Goal: Task Accomplishment & Management: Manage account settings

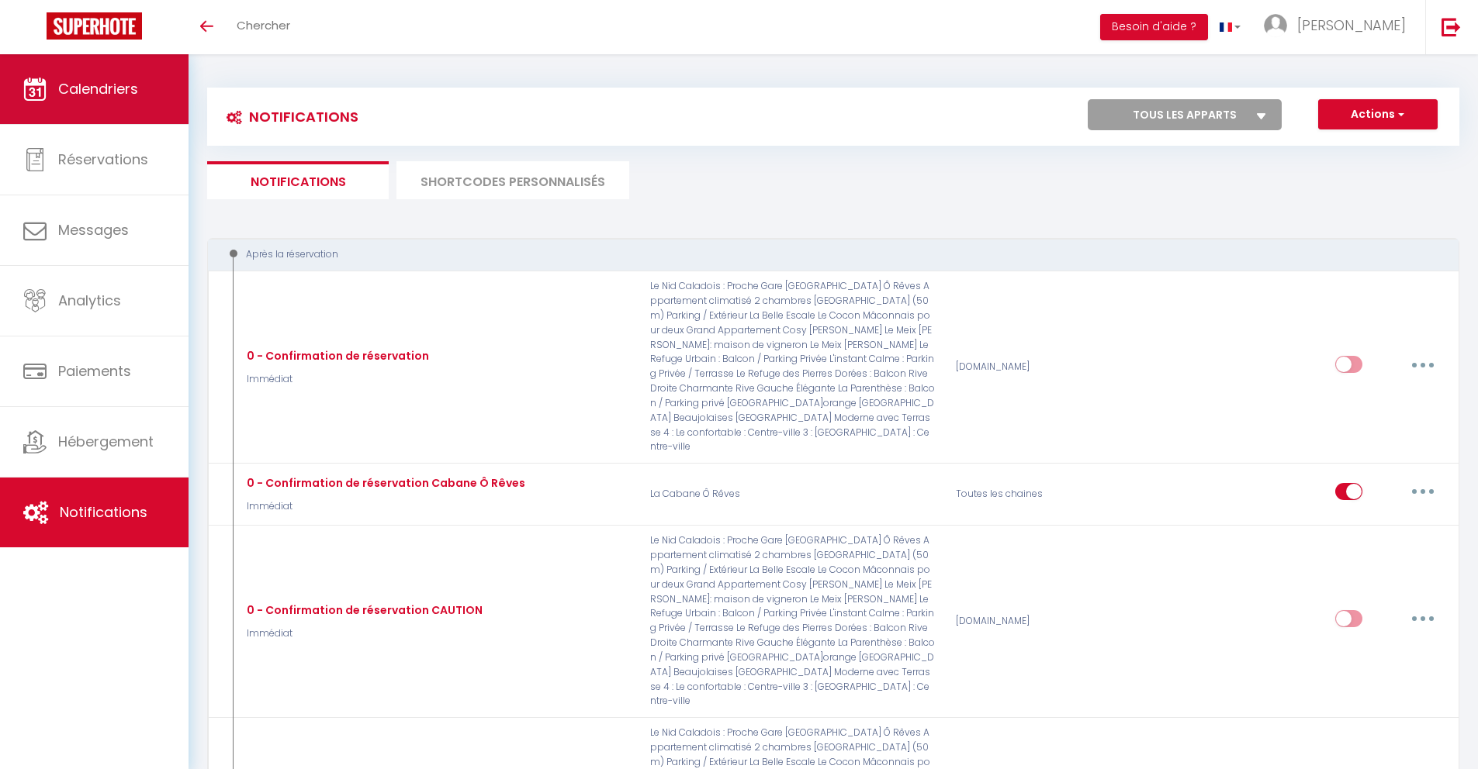
click at [143, 62] on link "Calendriers" at bounding box center [94, 89] width 188 height 70
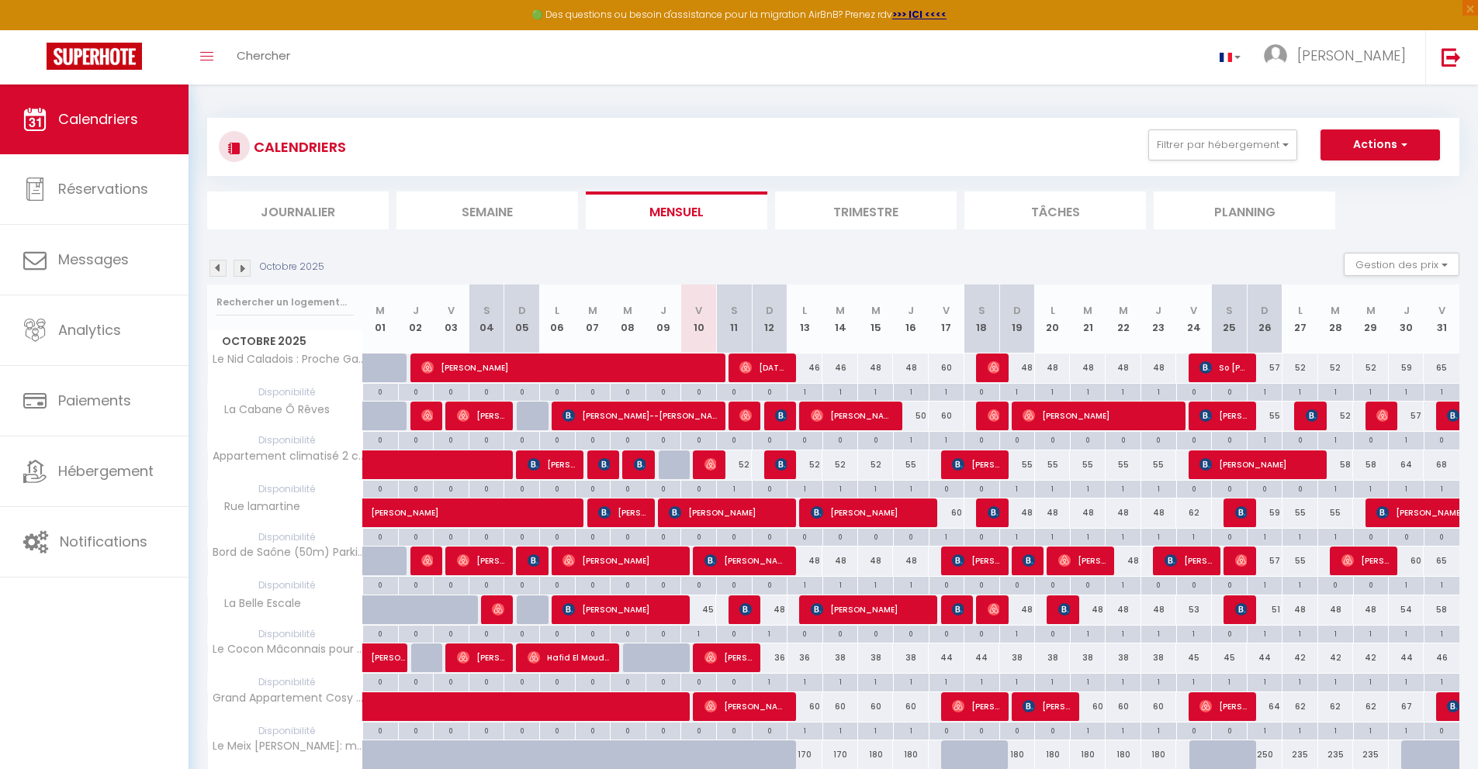
click at [212, 266] on img at bounding box center [217, 268] width 17 height 17
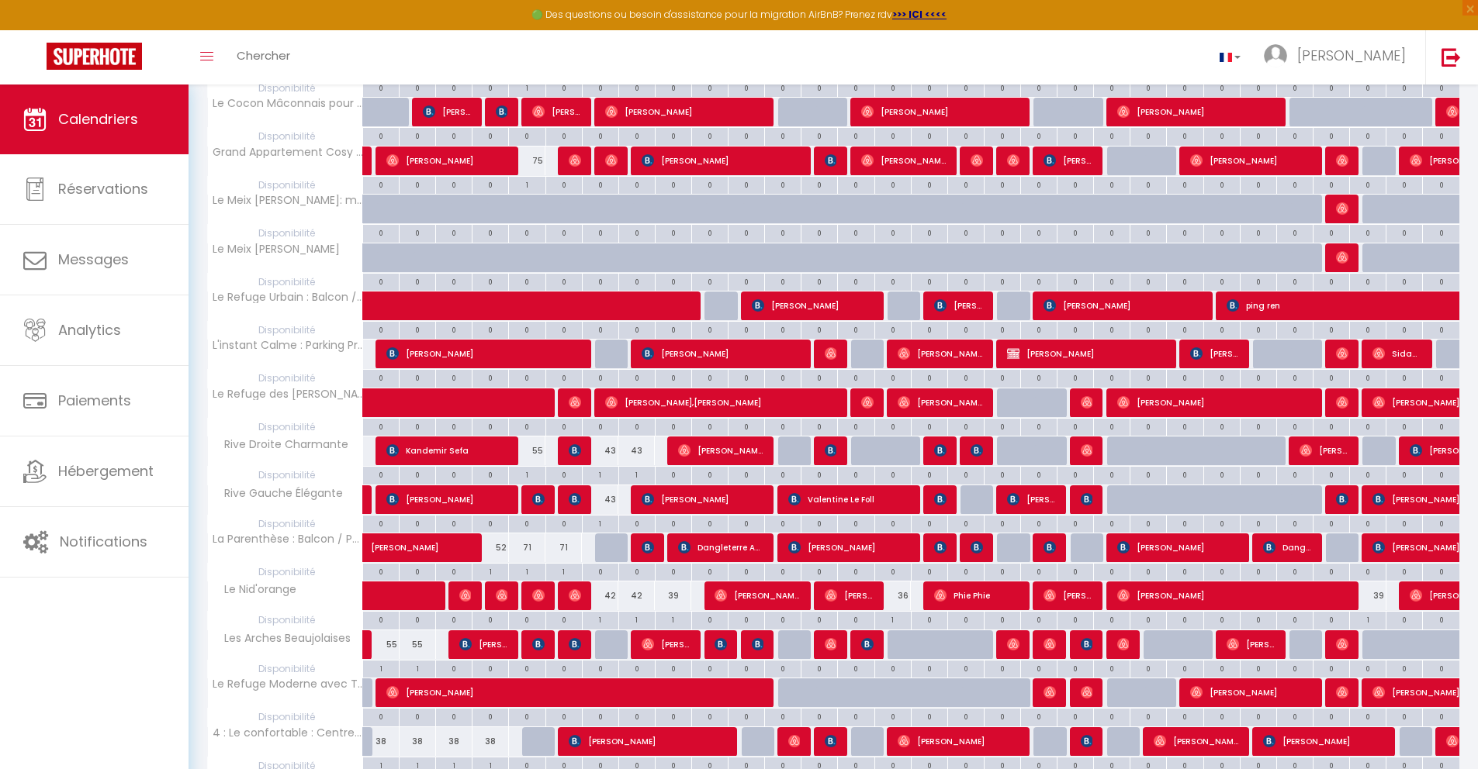
scroll to position [655, 0]
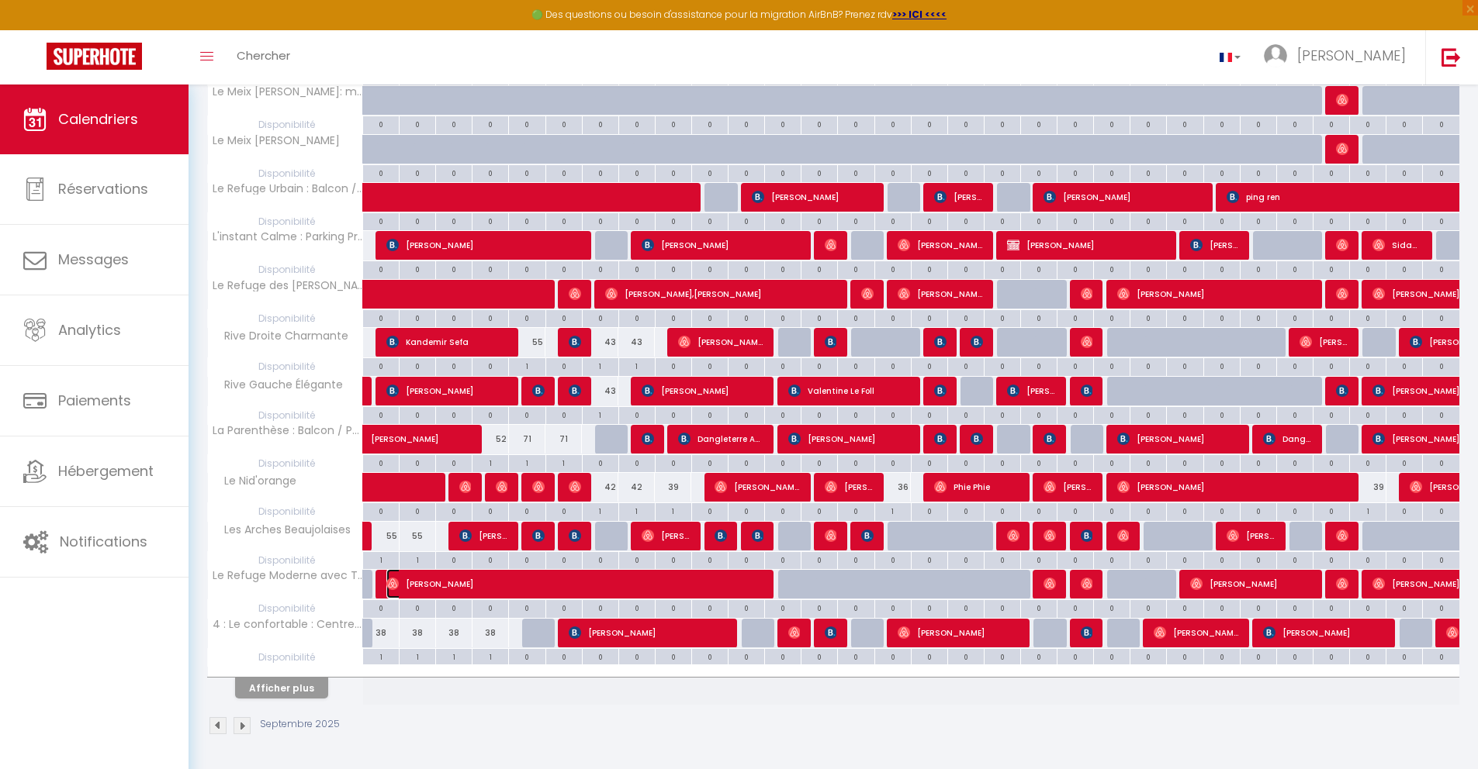
click at [458, 596] on span "[PERSON_NAME]" at bounding box center [574, 583] width 377 height 29
select select "OK"
select select "0"
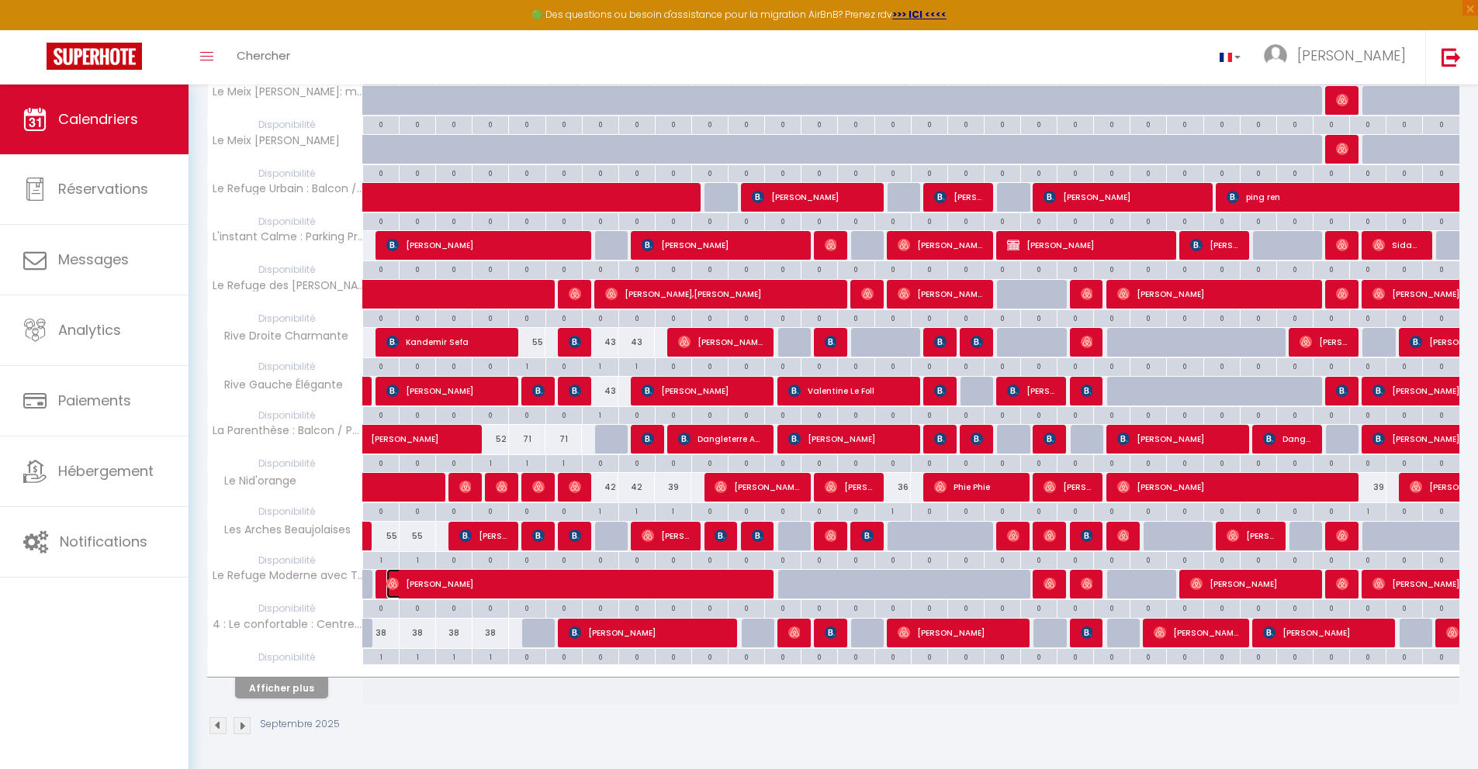
select select "1"
select select
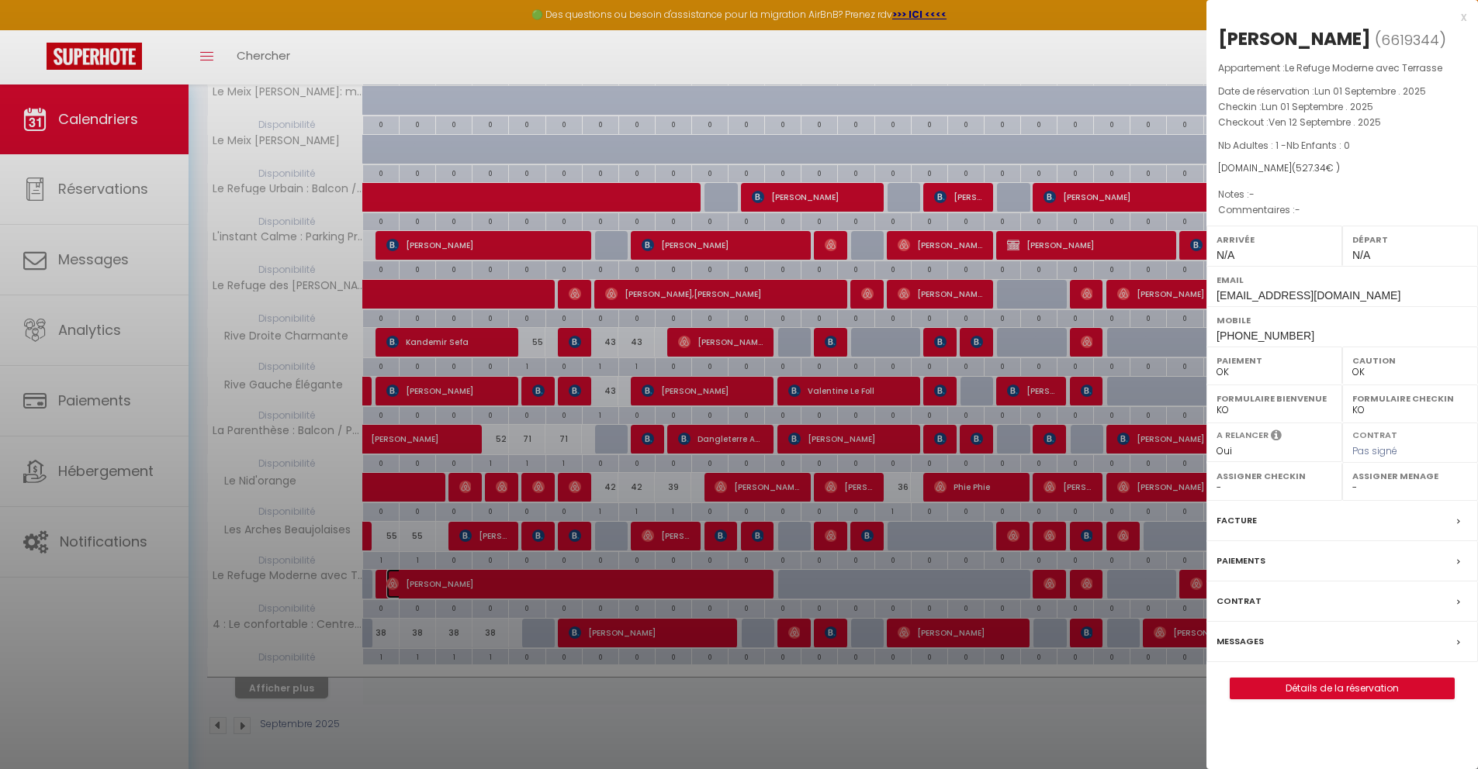
select select "23705"
select select "47106"
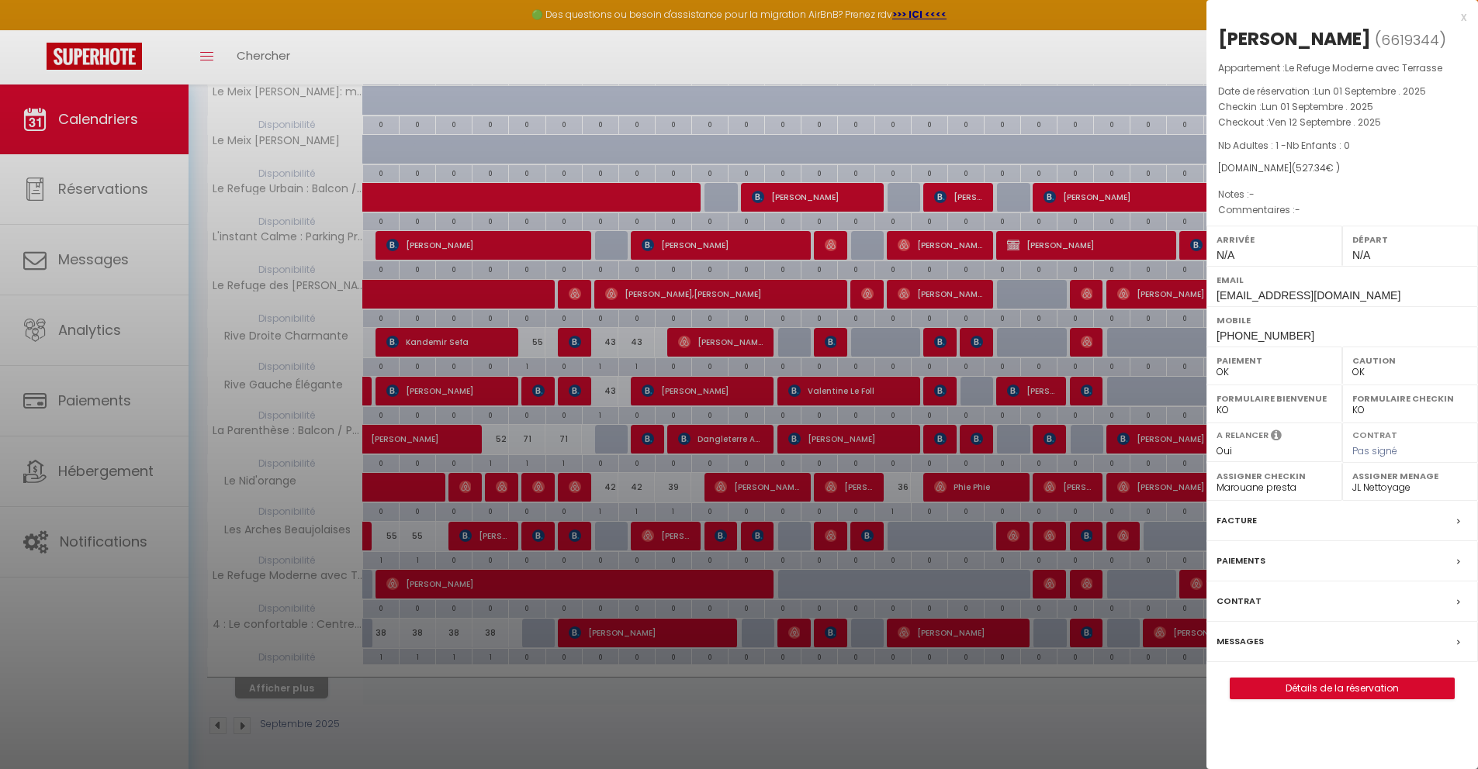
click at [1460, 641] on span at bounding box center [1462, 642] width 11 height 16
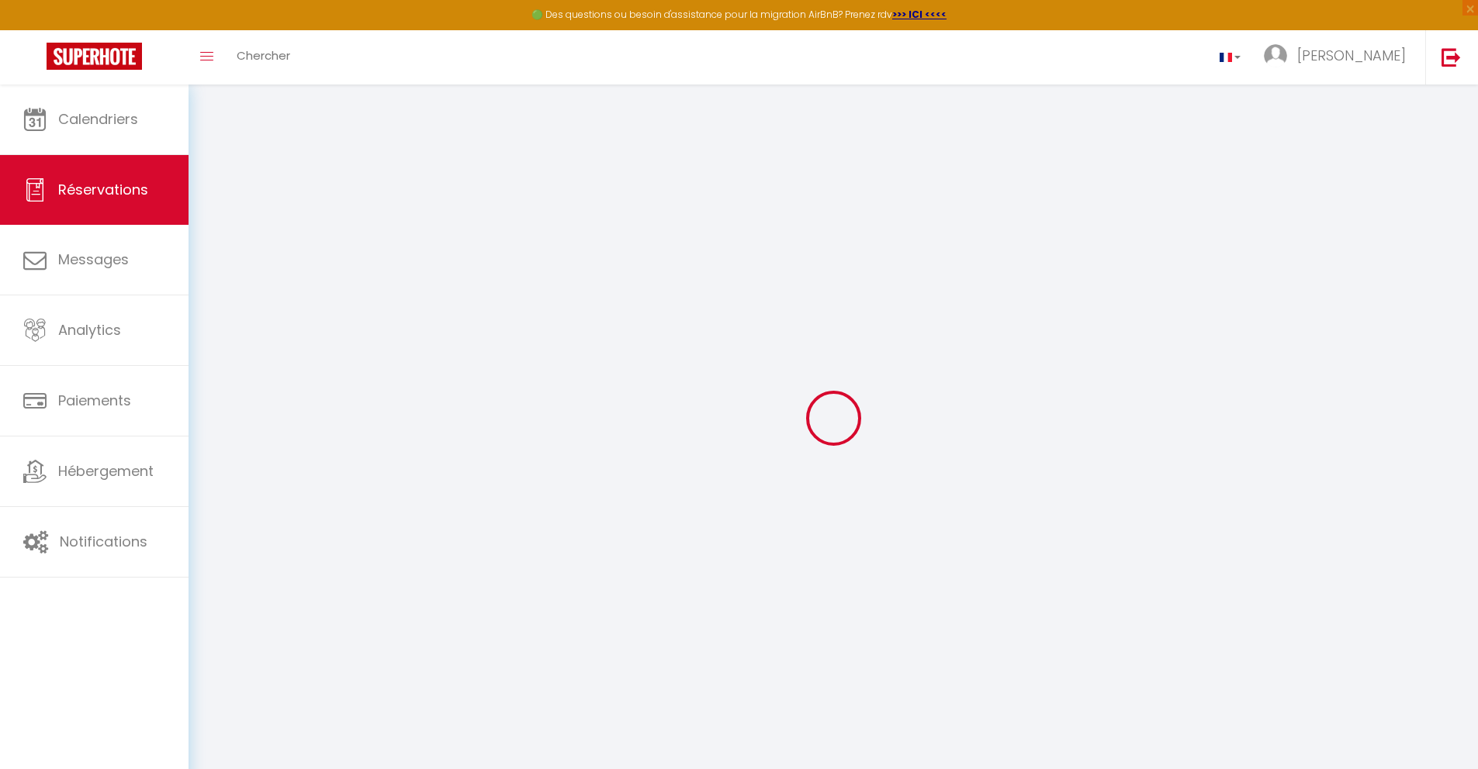
type input "[PERSON_NAME]"
type input "[EMAIL_ADDRESS][DOMAIN_NAME]"
type input "[PHONE_NUMBER]"
select select
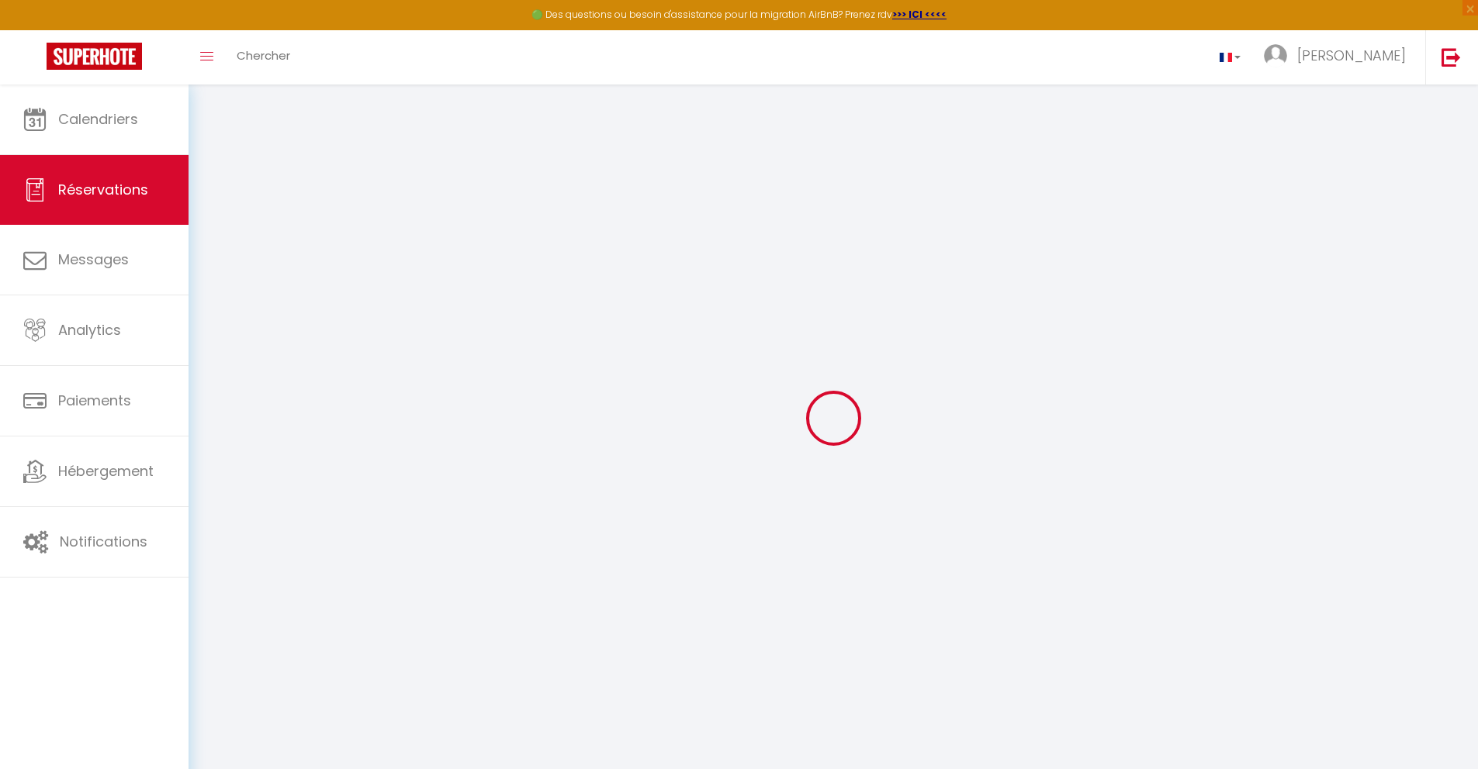
type input "18.38"
select select "69277"
select select "1"
select select
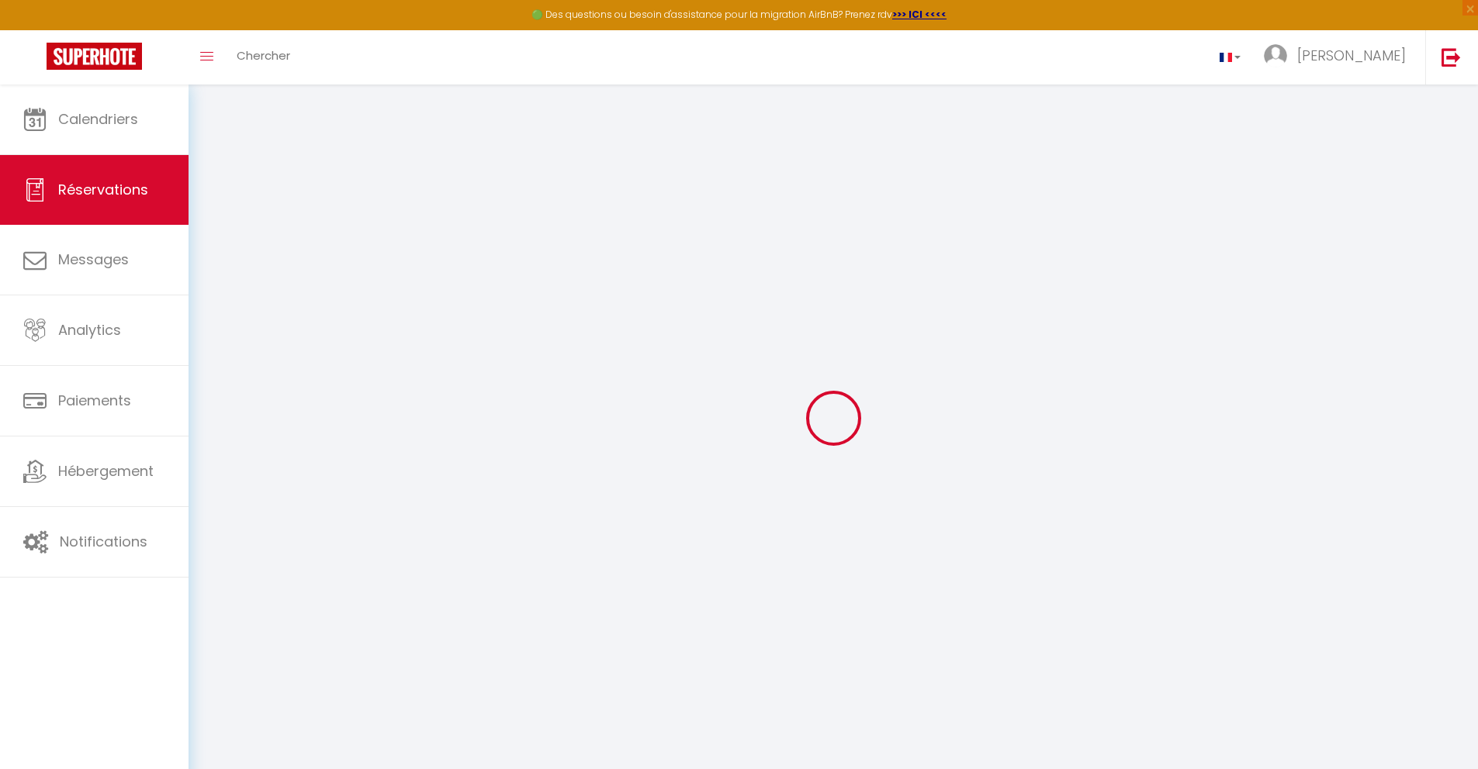
type input "1"
select select "12"
select select
type input "510.5"
checkbox input "false"
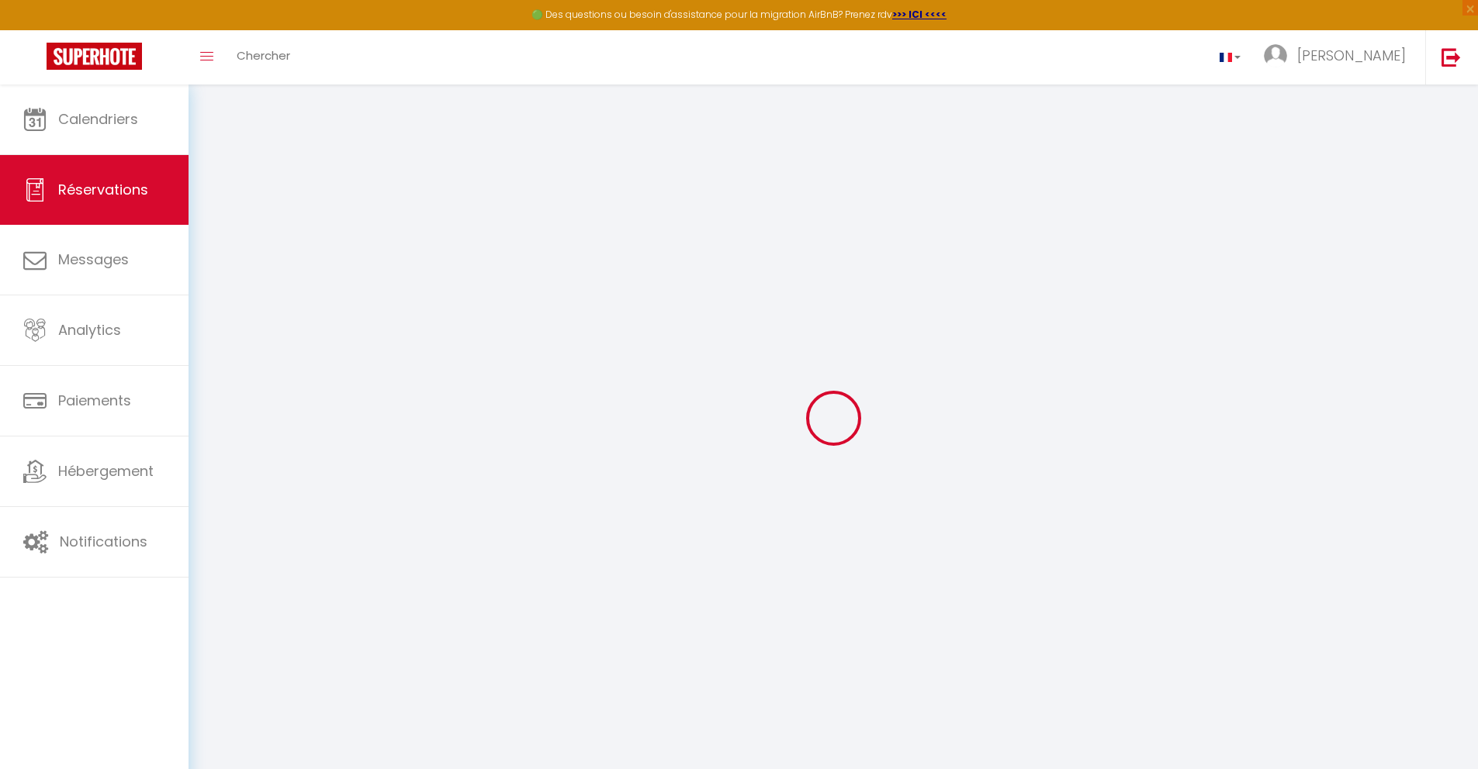
select select "1"
type input "0"
select select
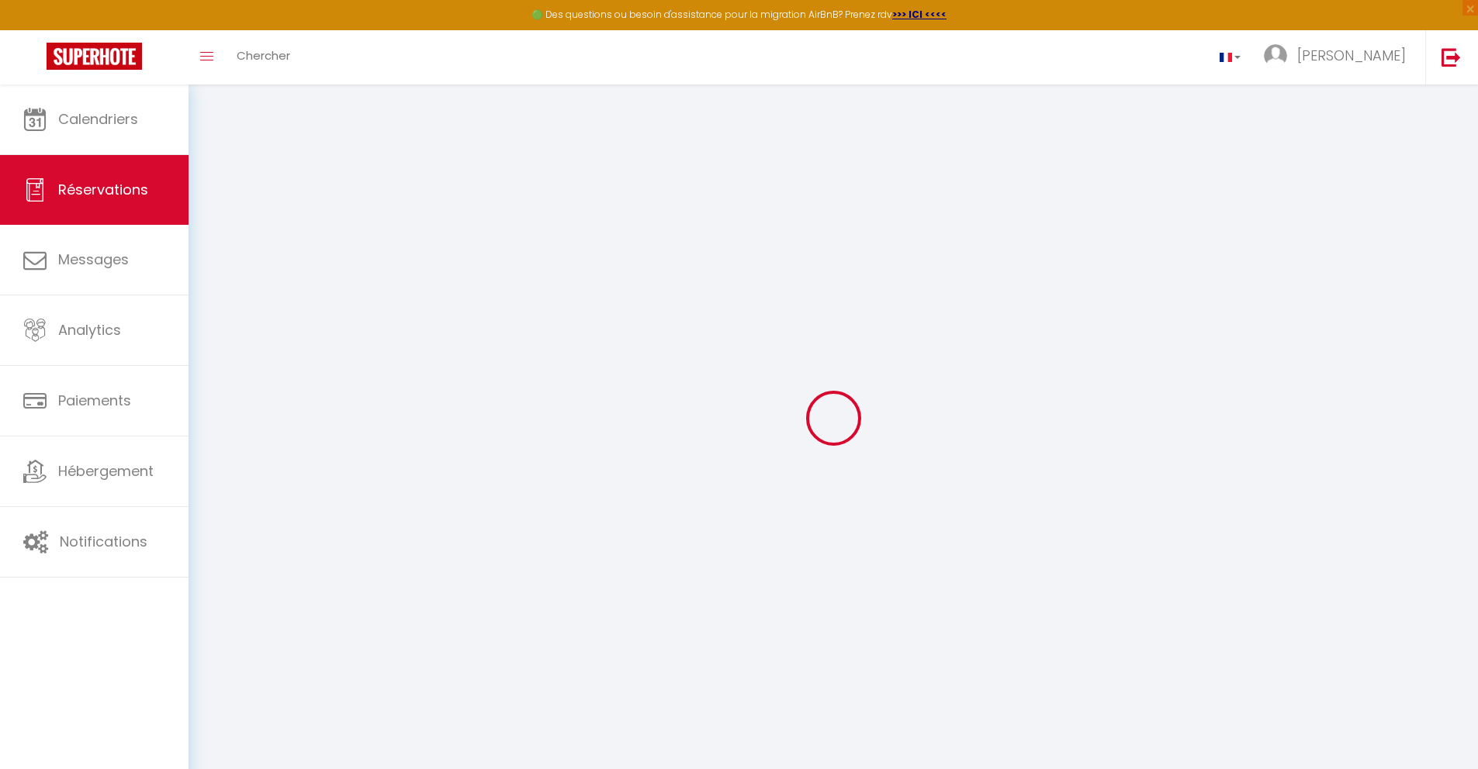
select select
select select "15"
checkbox input "false"
select select
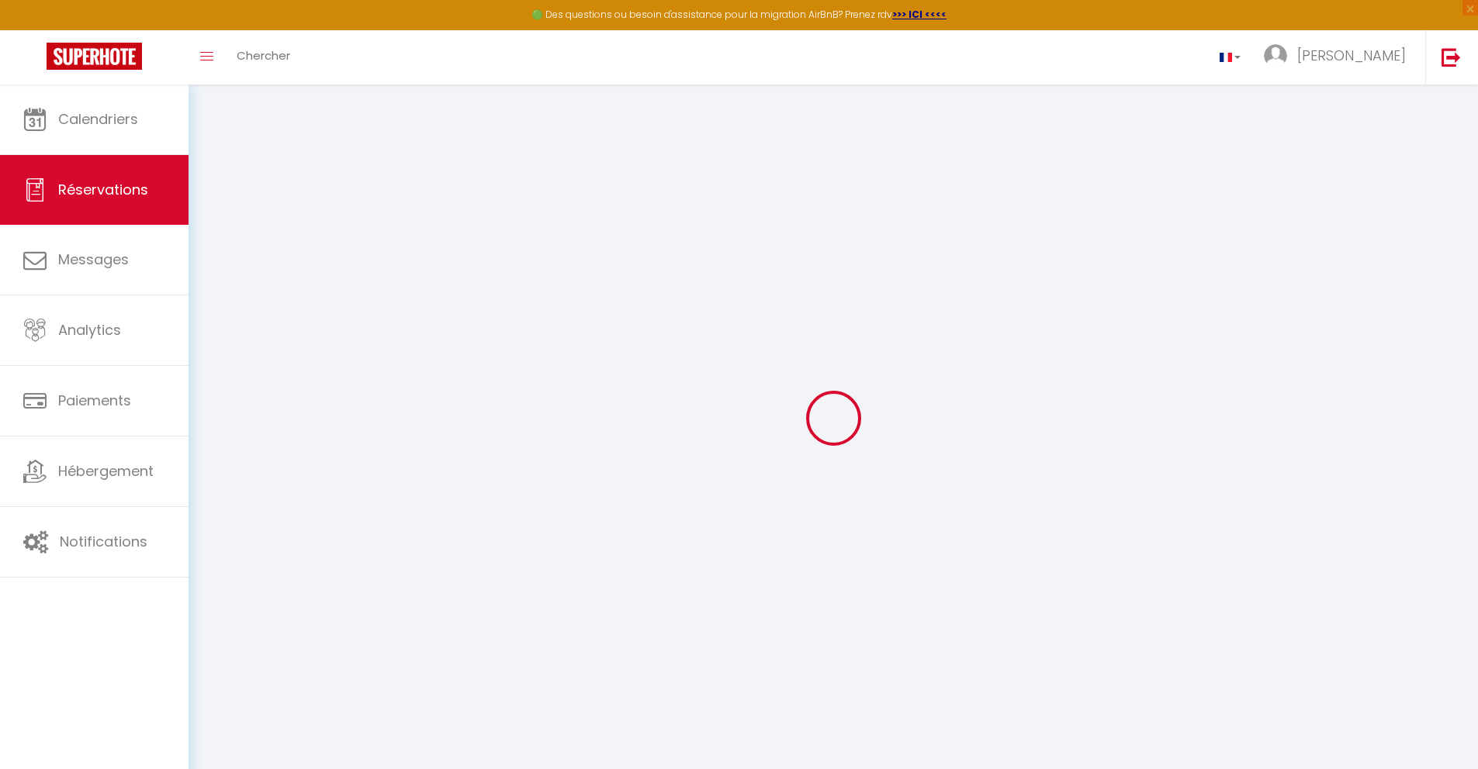
select select
checkbox input "false"
select select
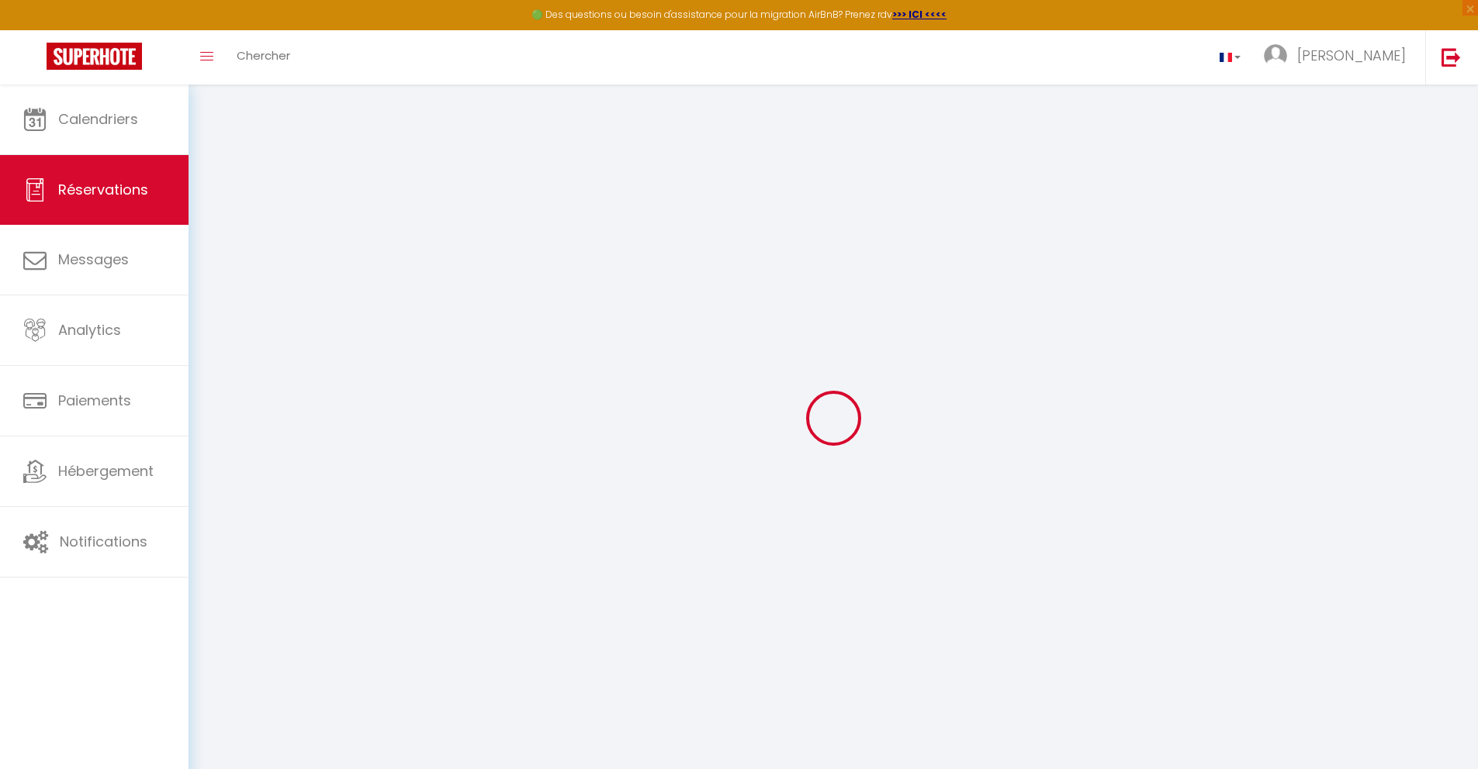
select select
checkbox input "false"
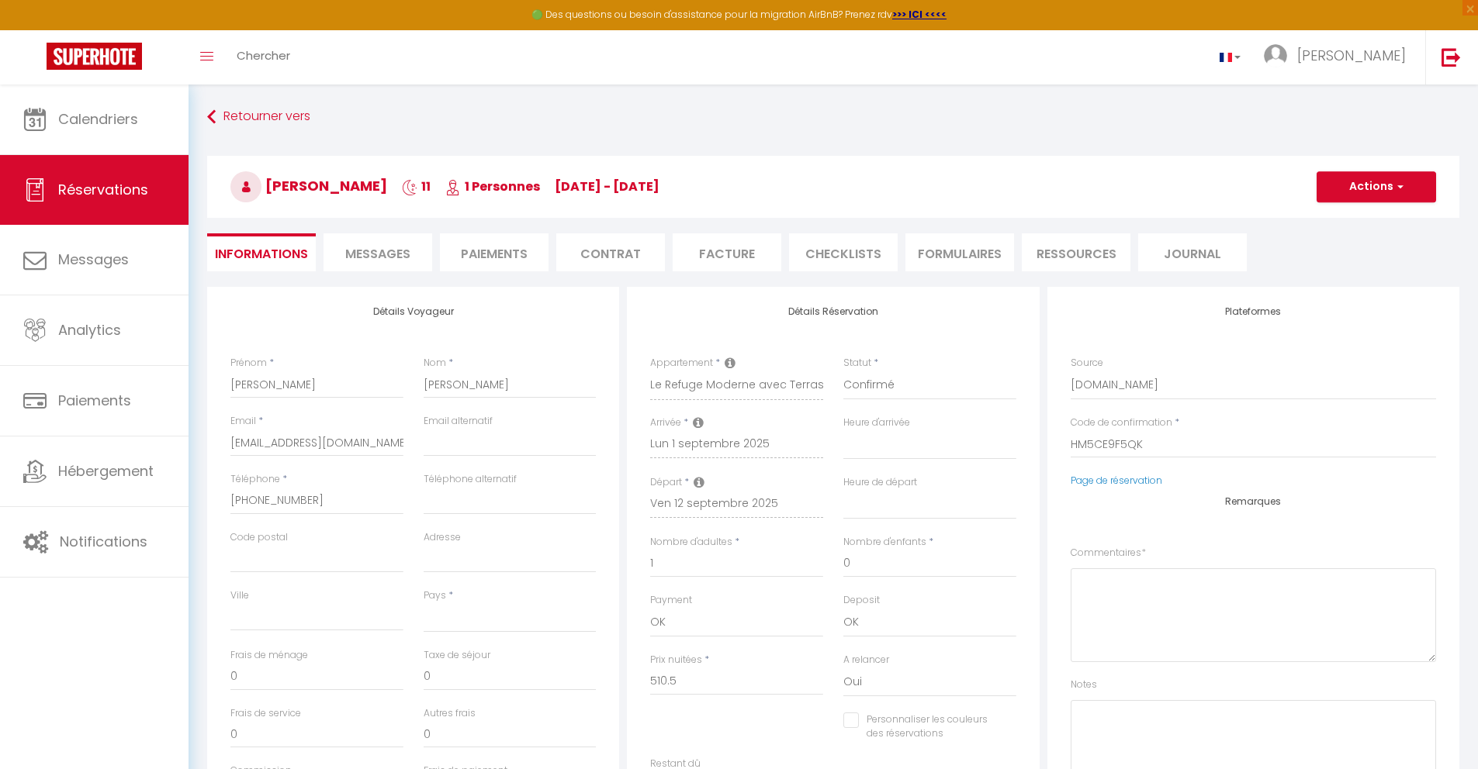
select select
checkbox input "false"
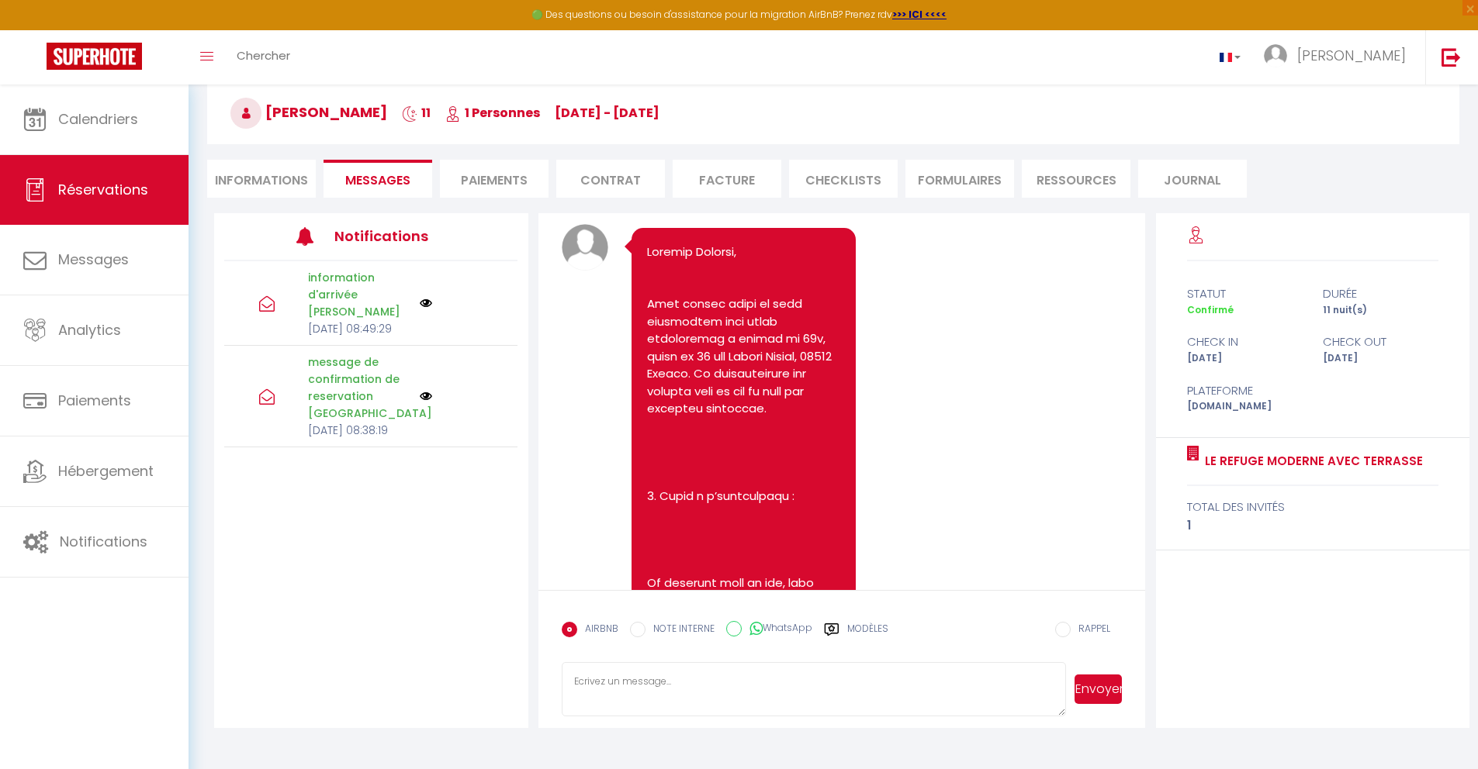
scroll to position [558, 0]
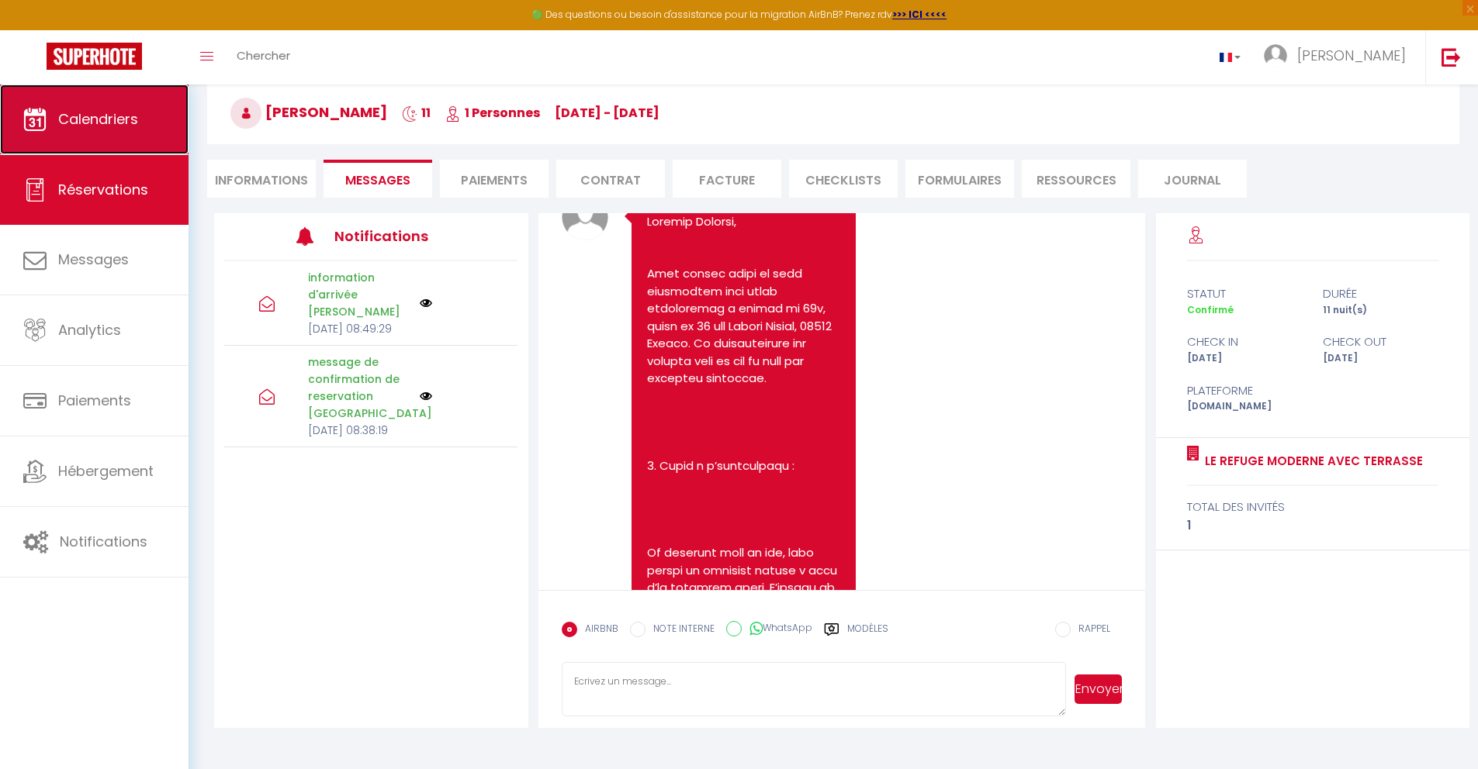
click at [98, 125] on span "Calendriers" at bounding box center [98, 118] width 80 height 19
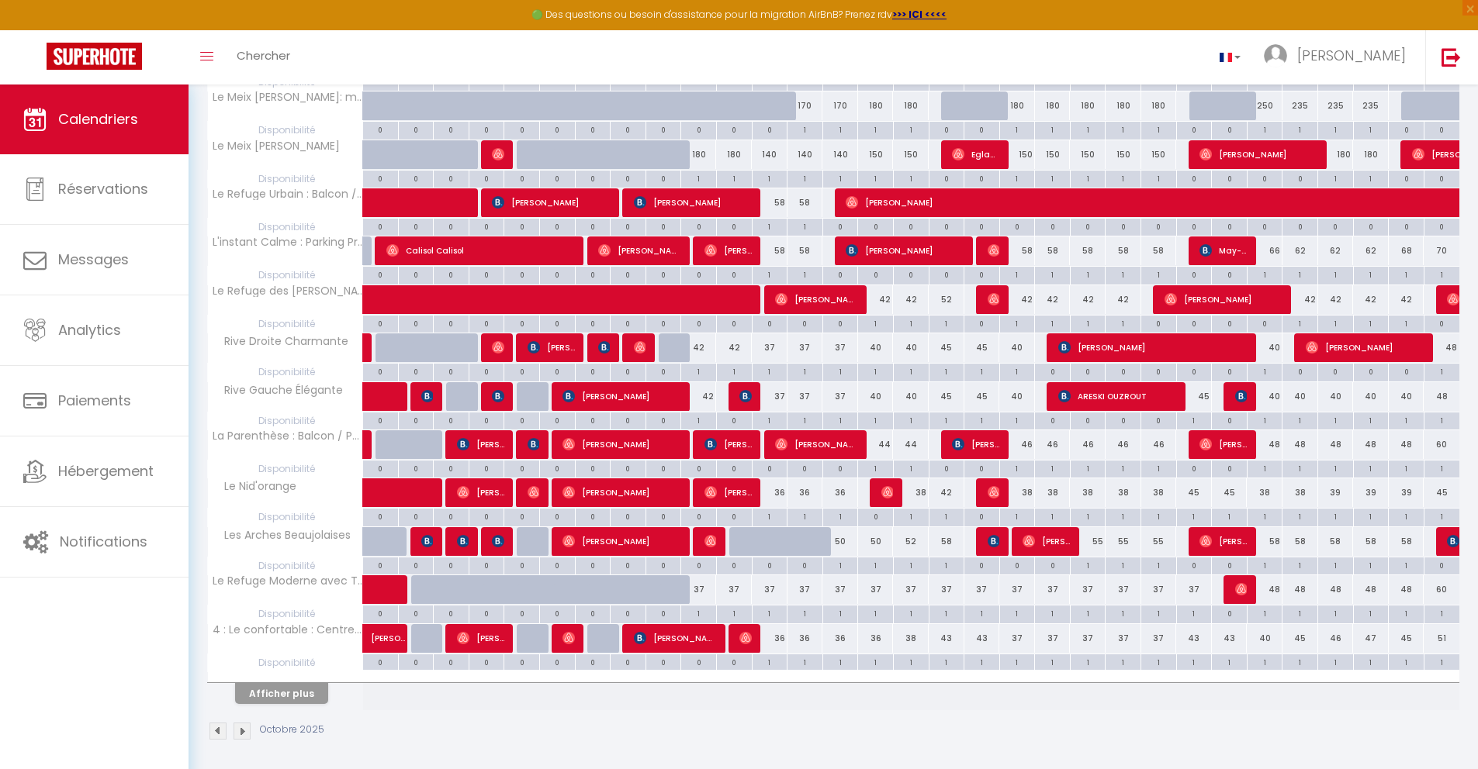
scroll to position [655, 0]
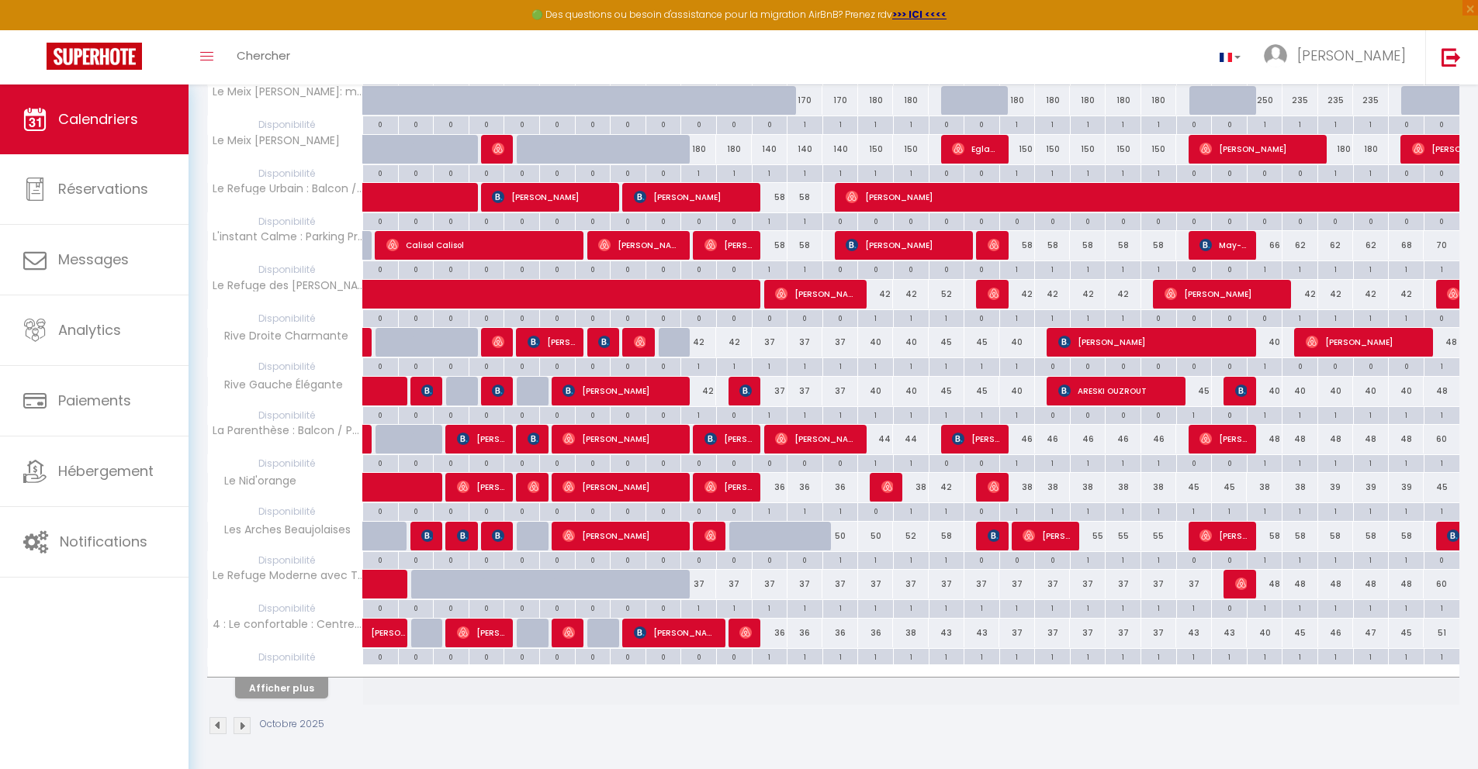
click at [213, 725] on img at bounding box center [217, 725] width 17 height 17
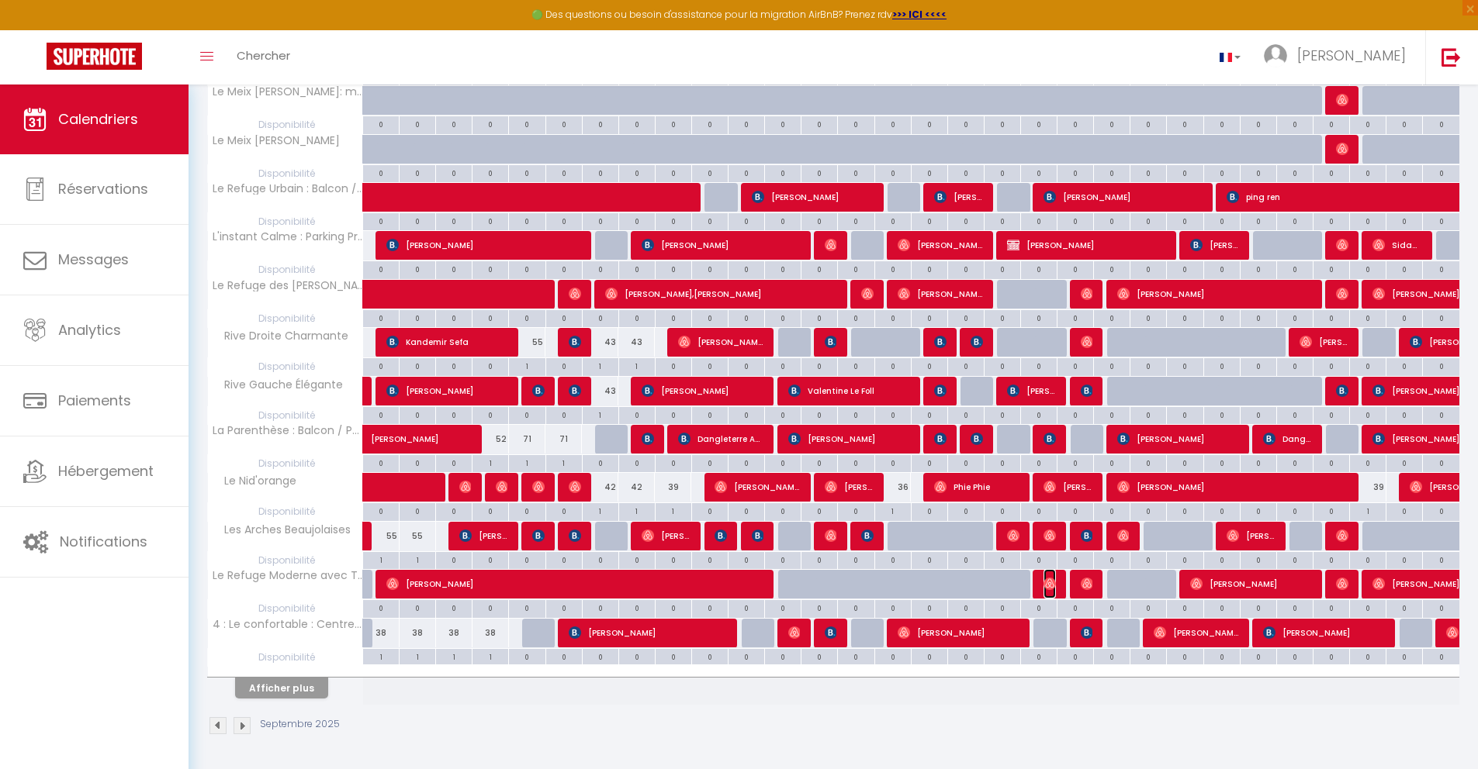
click at [1053, 582] on img at bounding box center [1049, 584] width 12 height 12
select select "OK"
select select "0"
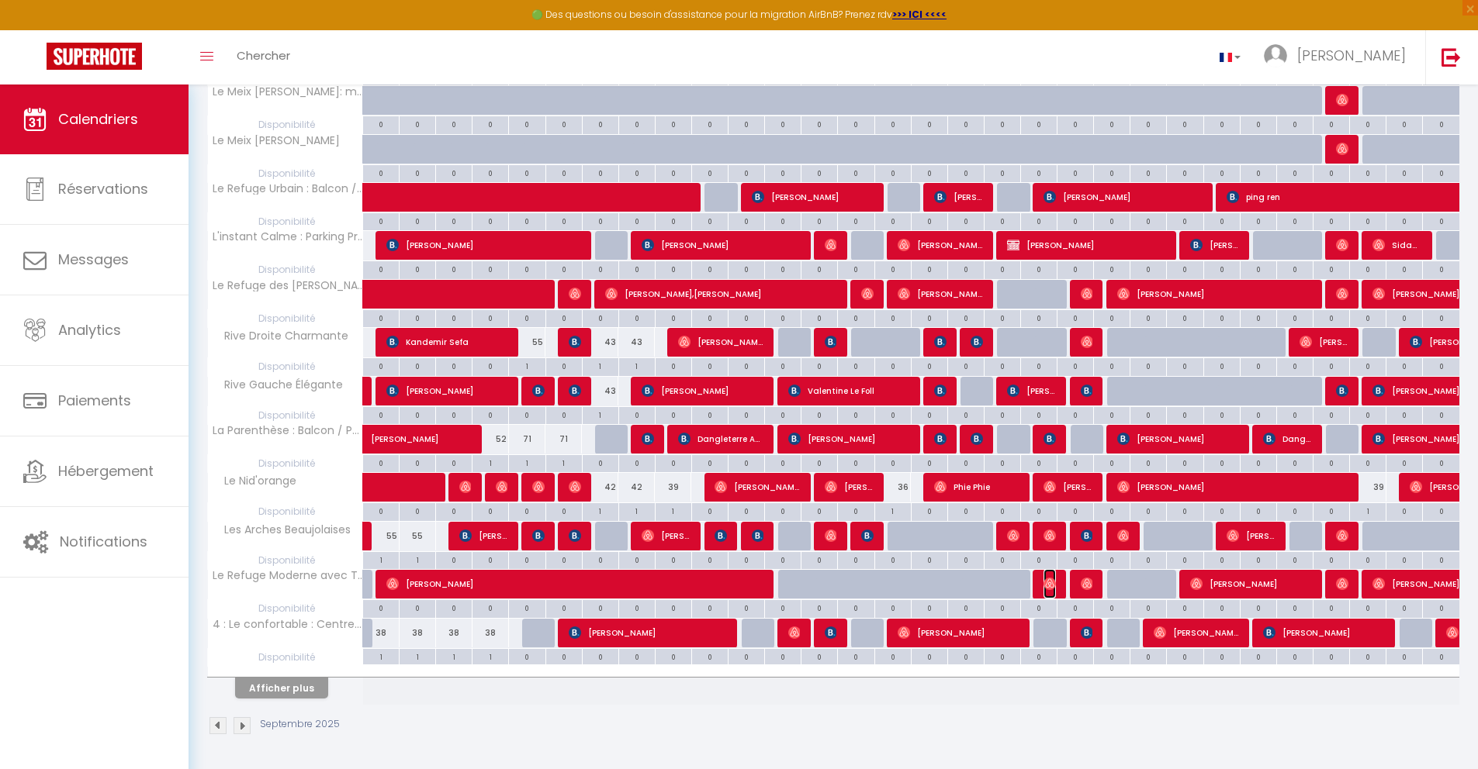
select select "1"
select select
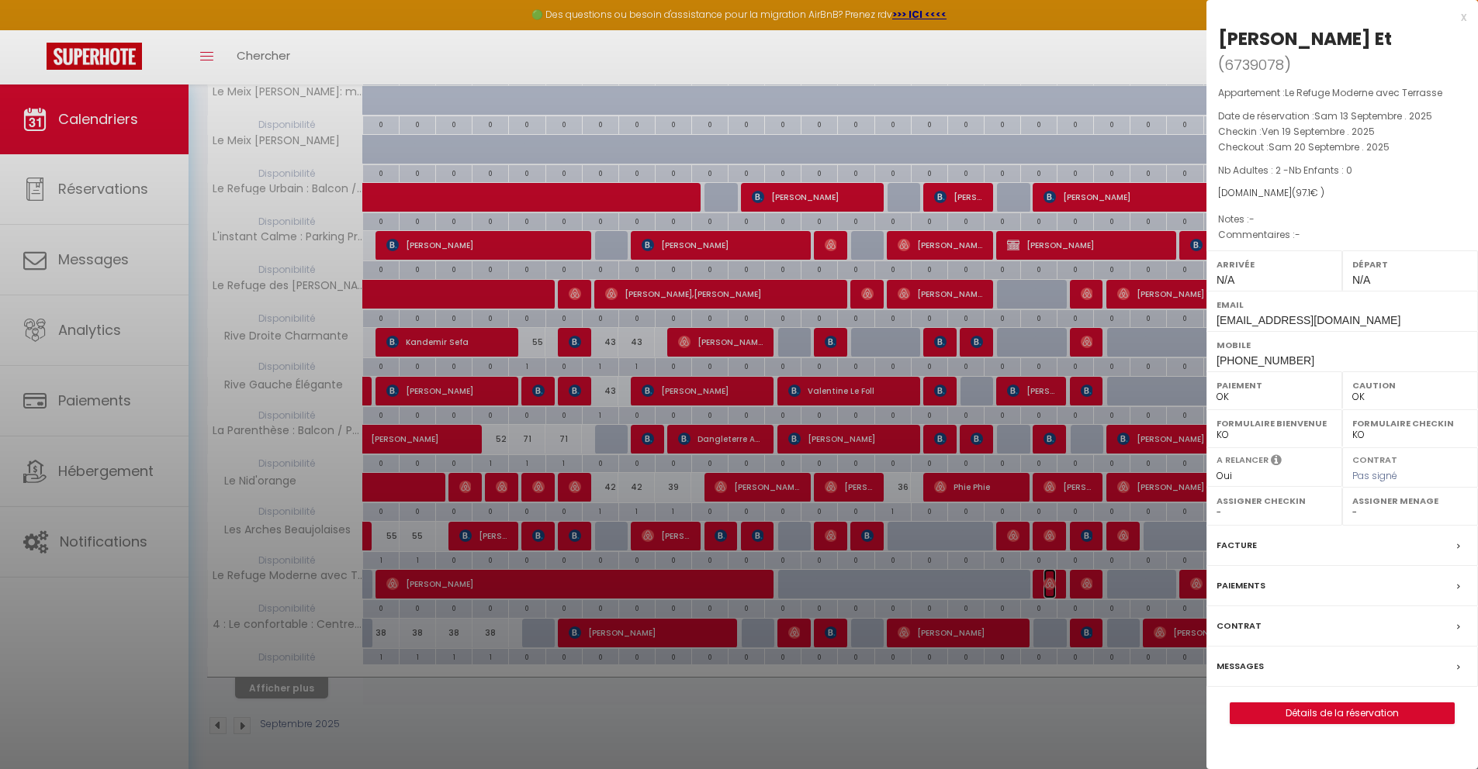
select select "23705"
select select "47106"
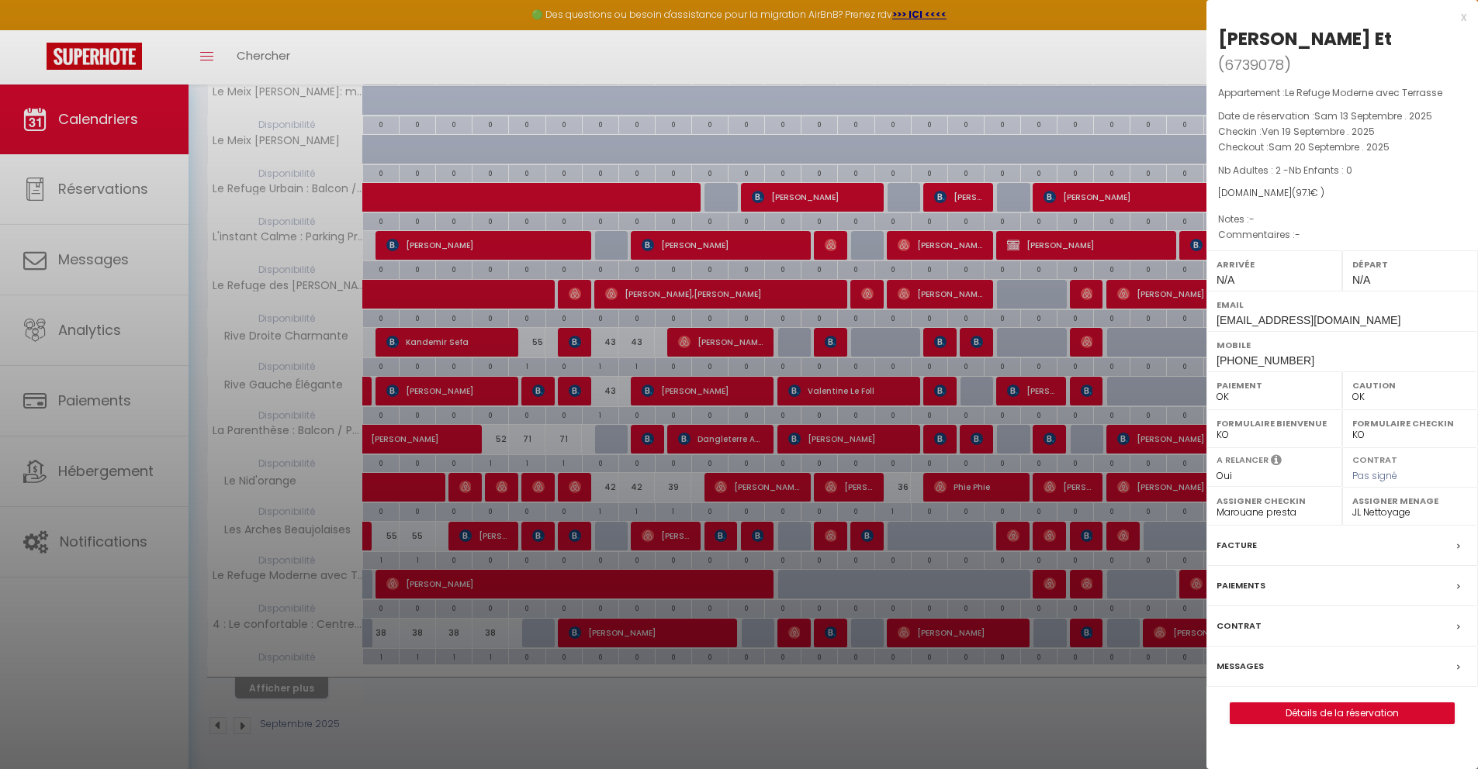
click at [1455, 647] on div "Messages" at bounding box center [1341, 667] width 271 height 40
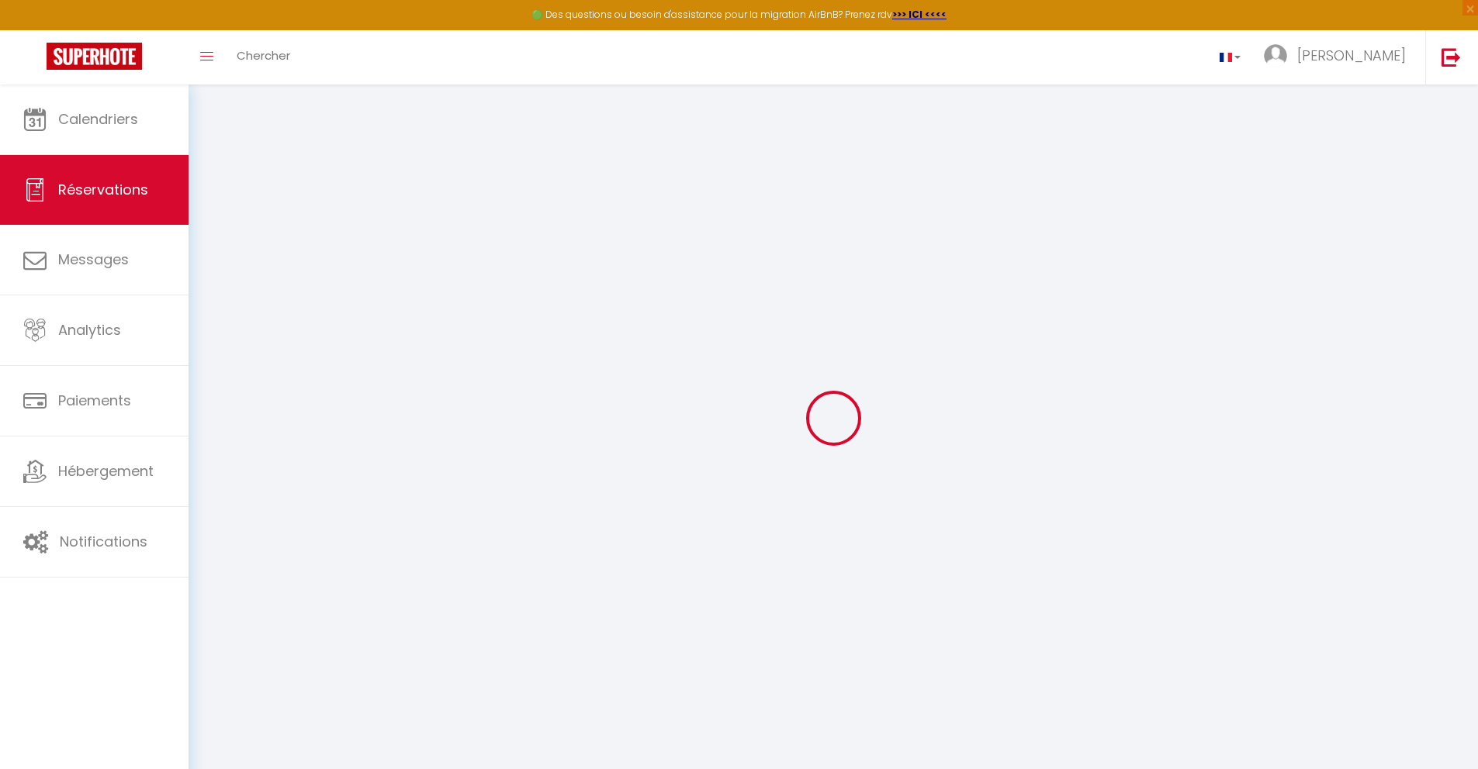
select select
checkbox input "false"
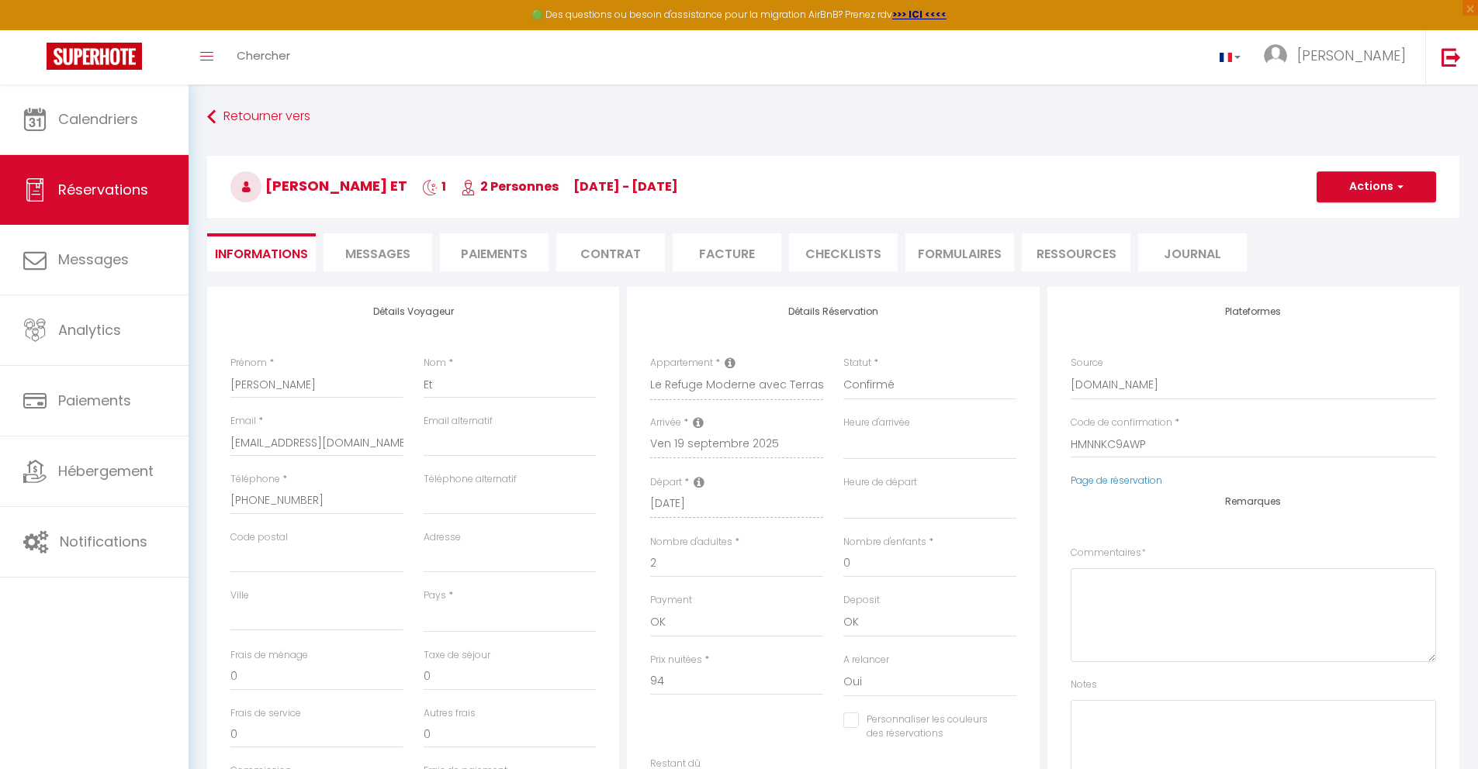
select select
checkbox input "false"
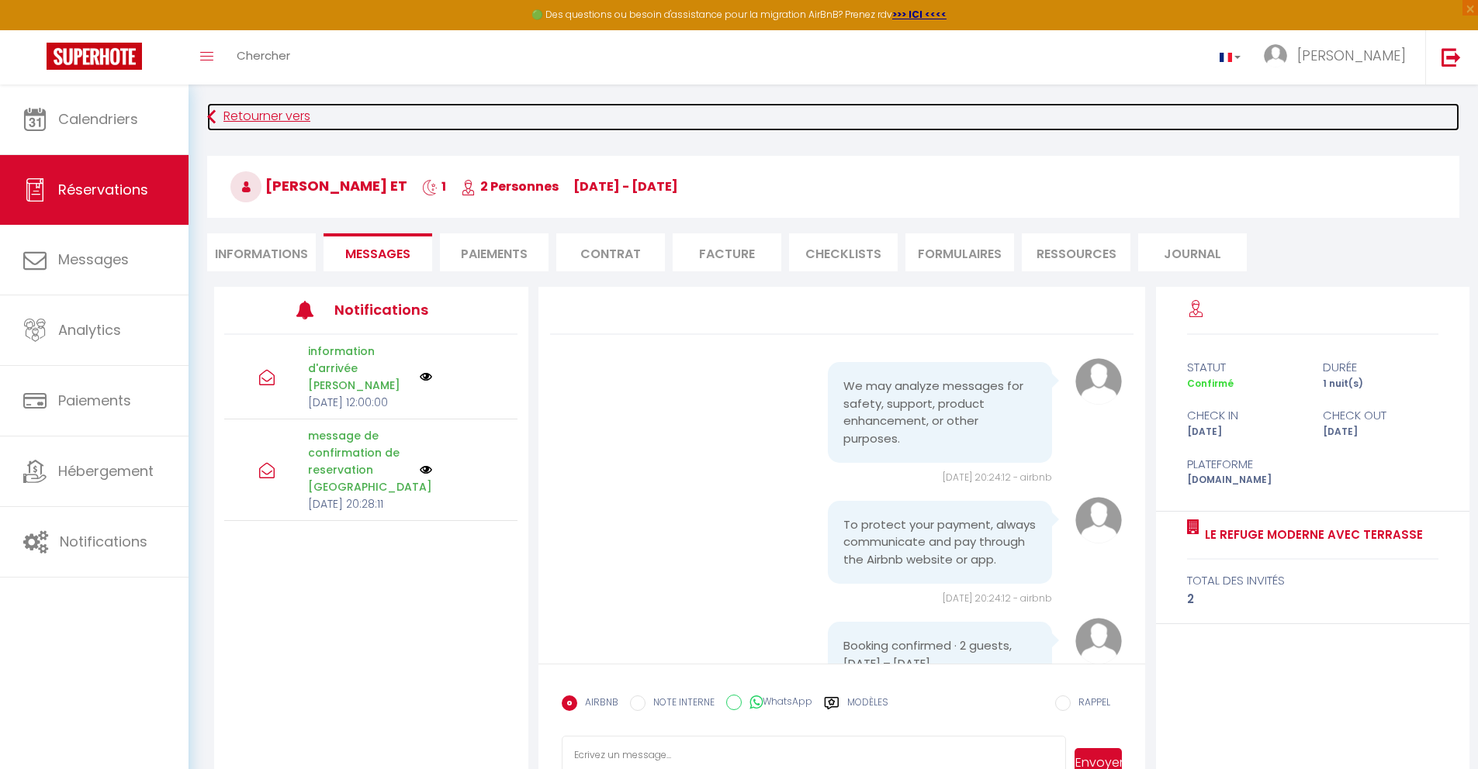
click at [217, 111] on link "Retourner vers" at bounding box center [833, 117] width 1252 height 28
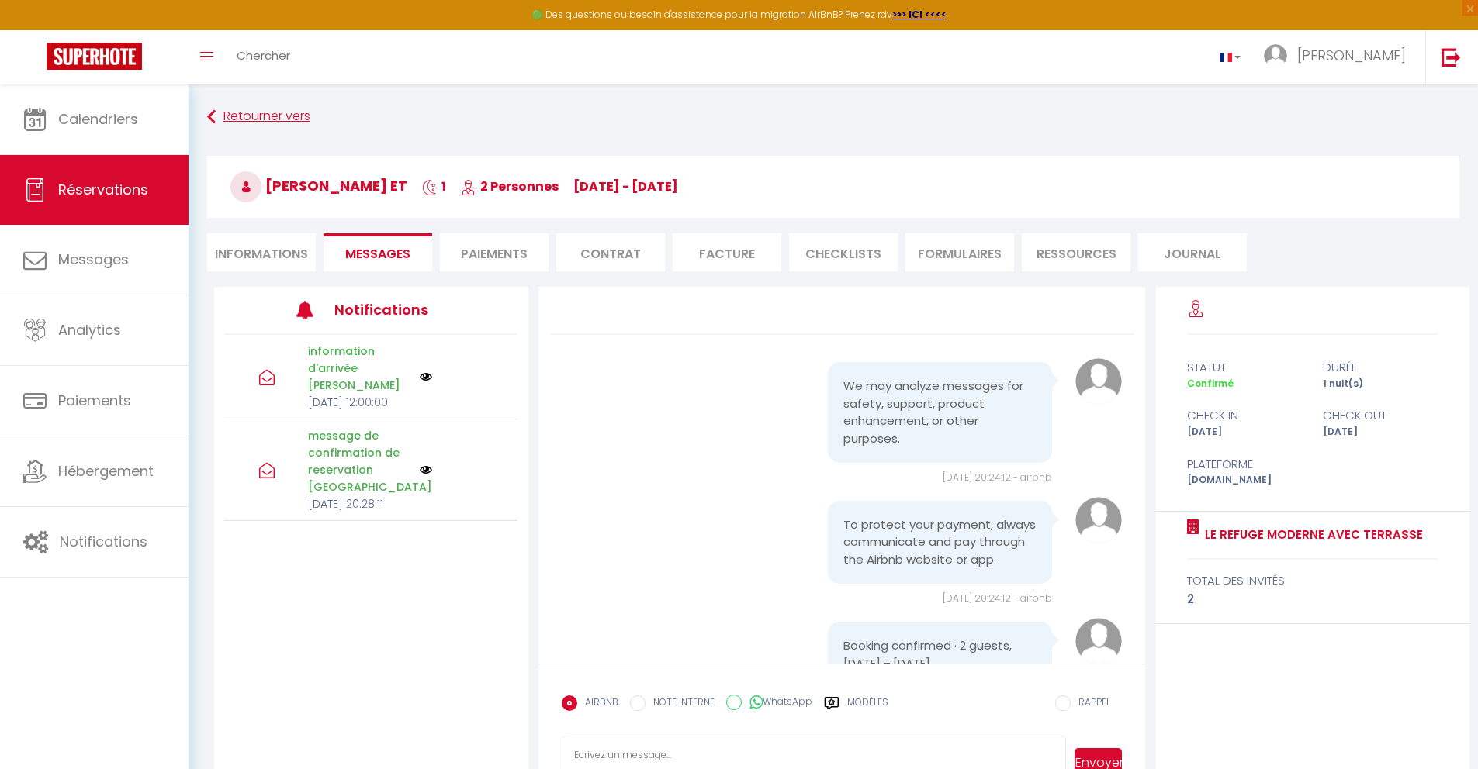
scroll to position [85, 0]
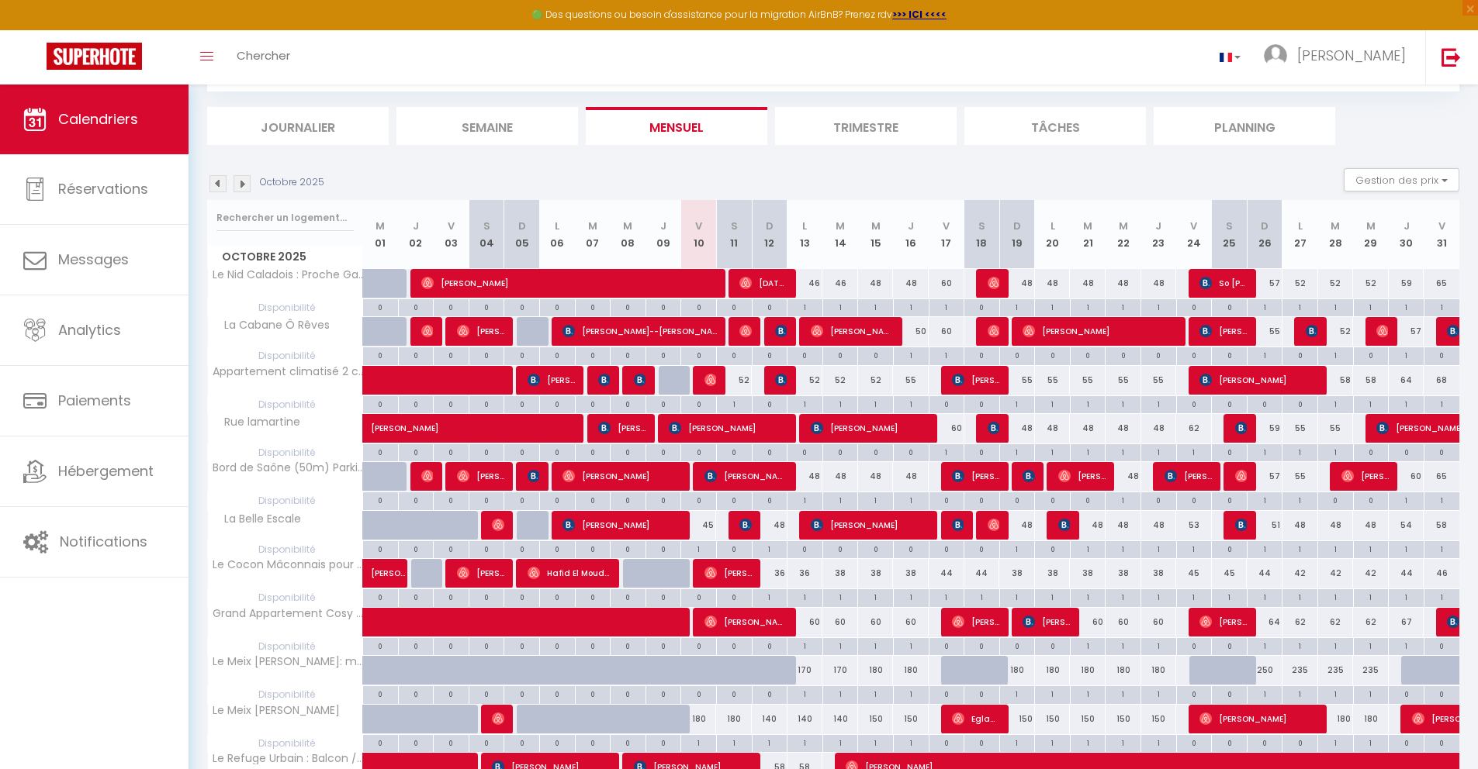
click at [213, 192] on img at bounding box center [217, 183] width 17 height 17
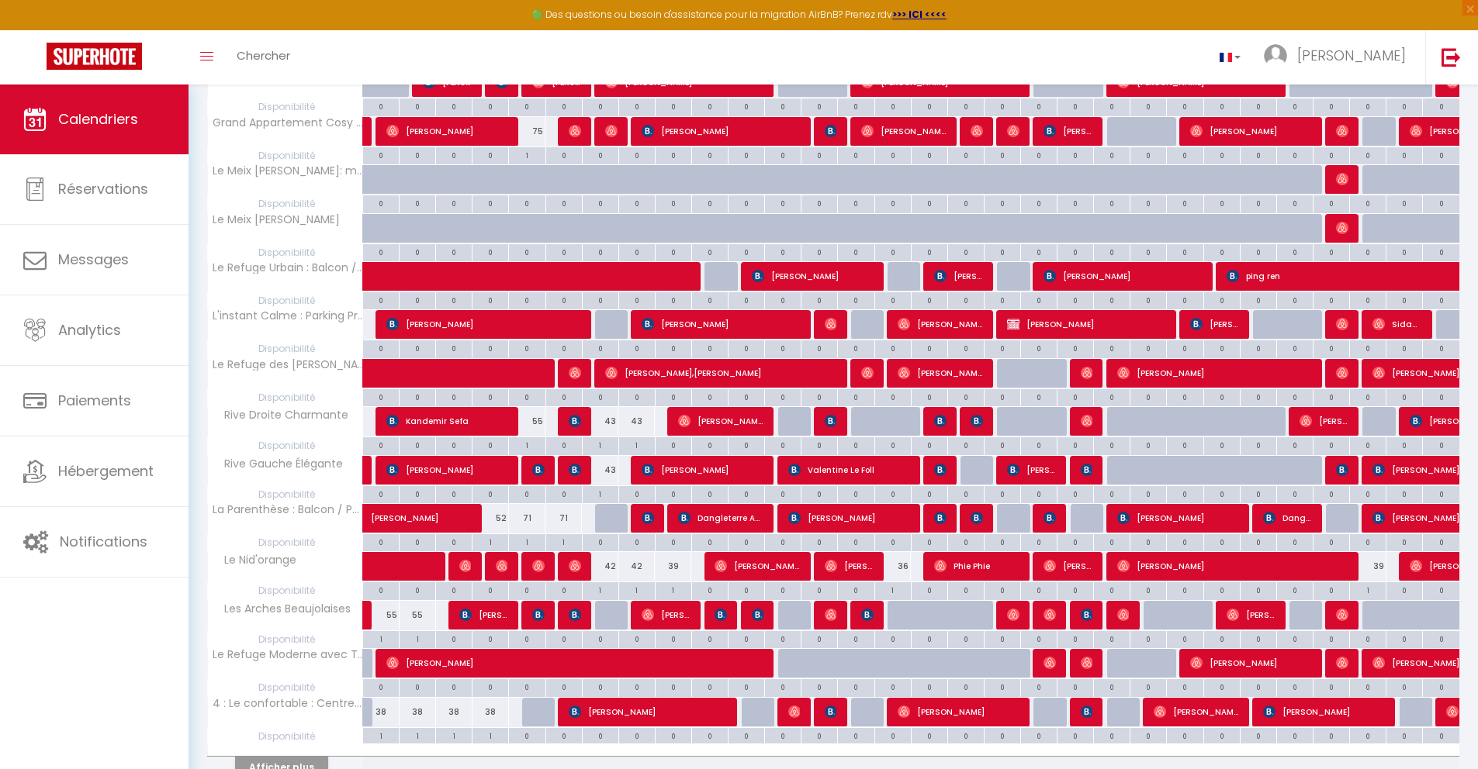
scroll to position [576, 0]
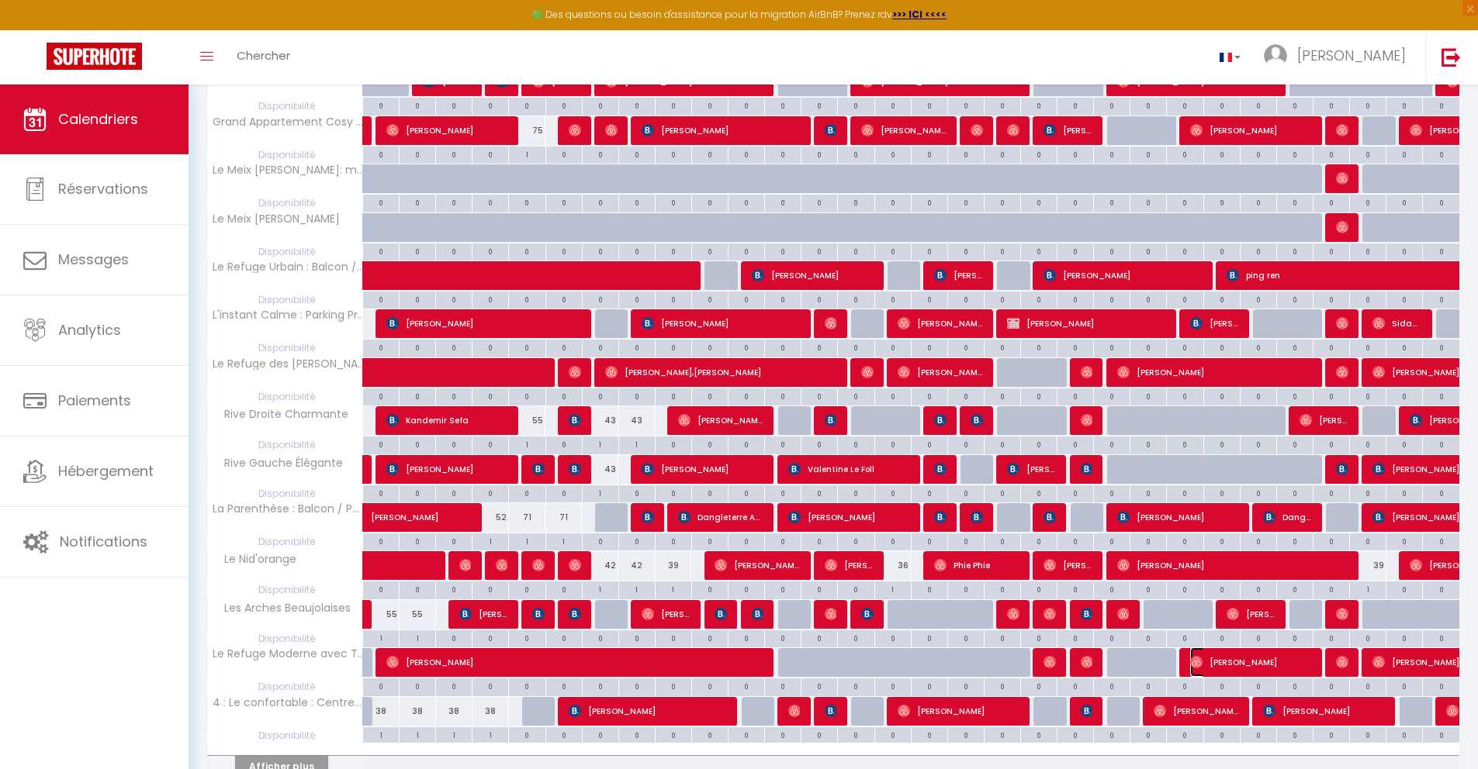
click at [1234, 661] on span "[PERSON_NAME]" at bounding box center [1251, 662] width 122 height 29
select select "OK"
select select "0"
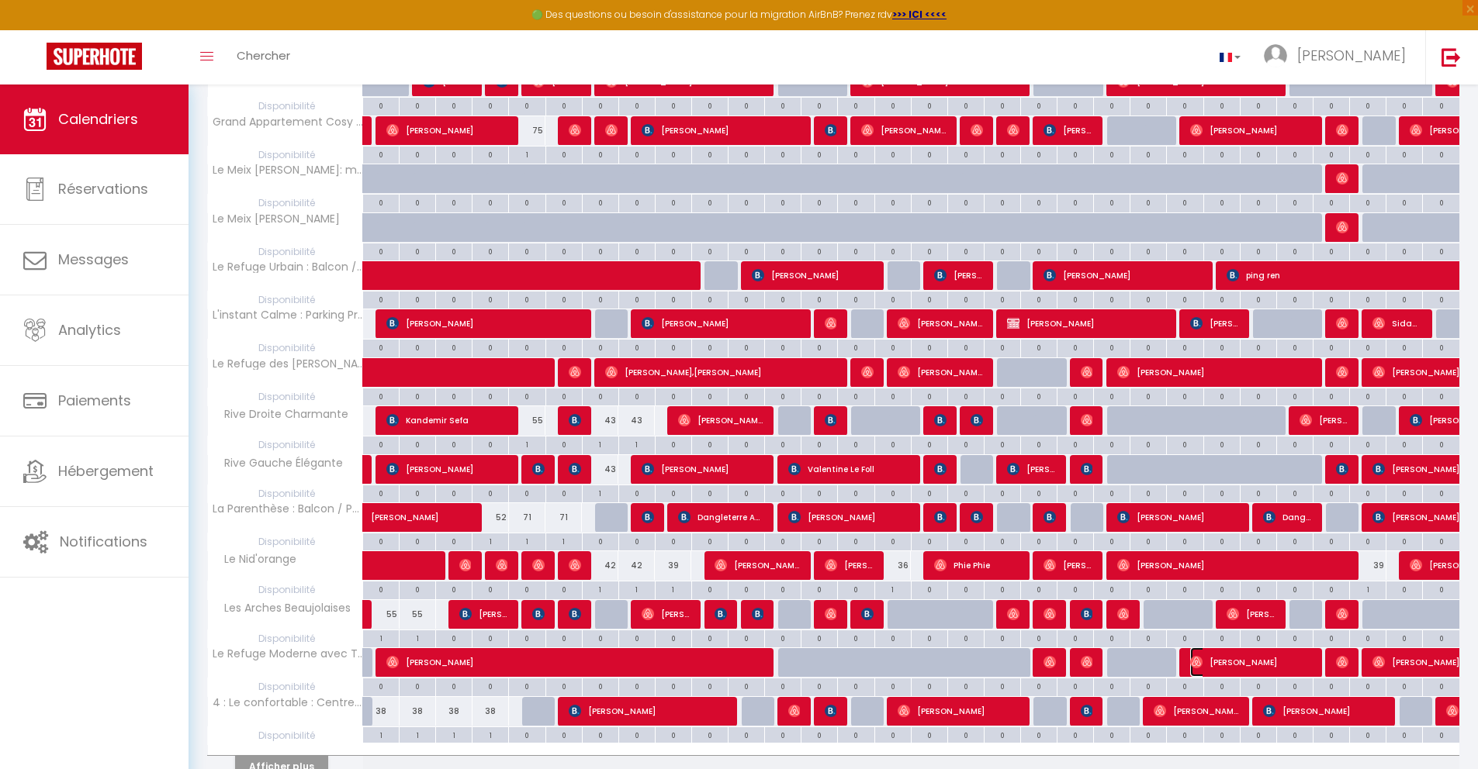
select select "1"
select select
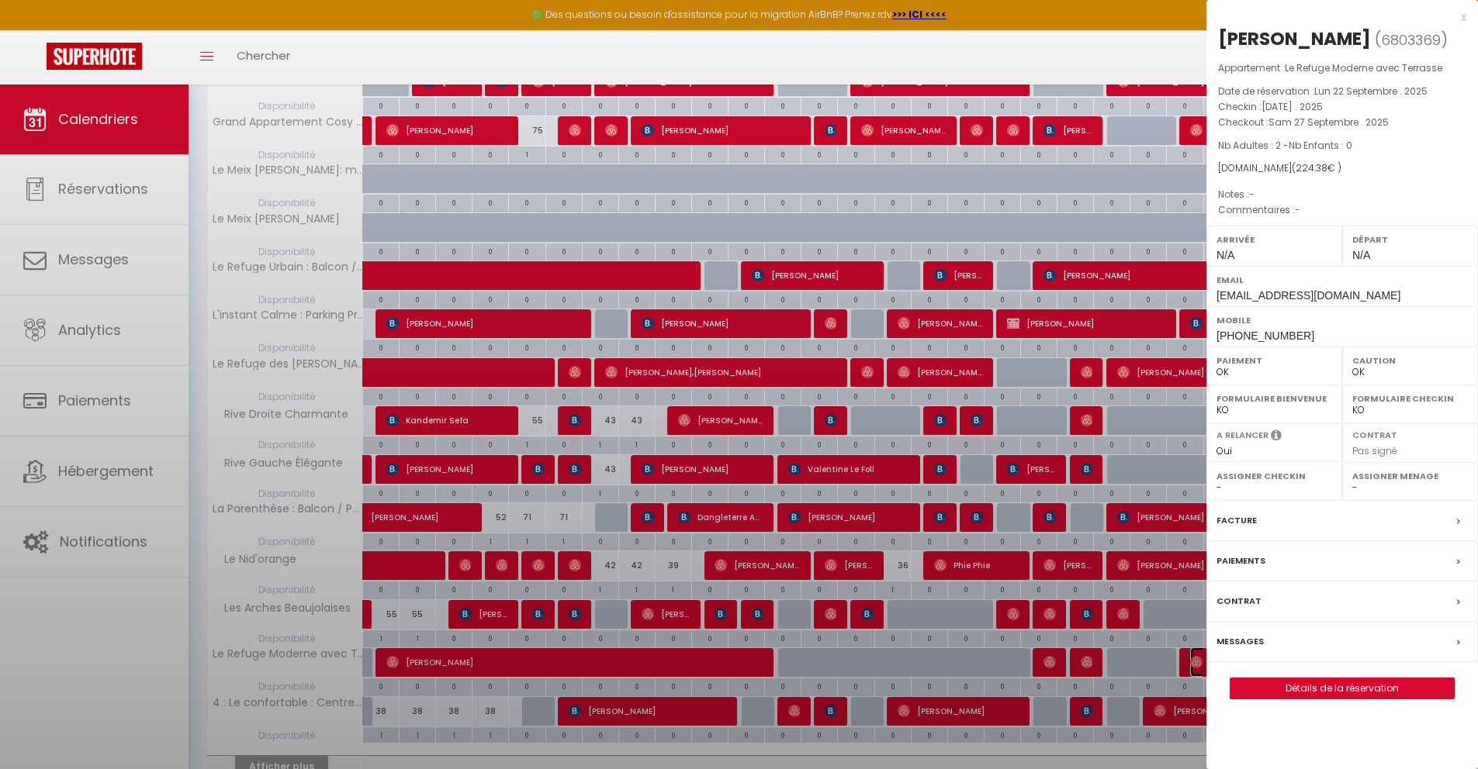
select select "23705"
select select "47106"
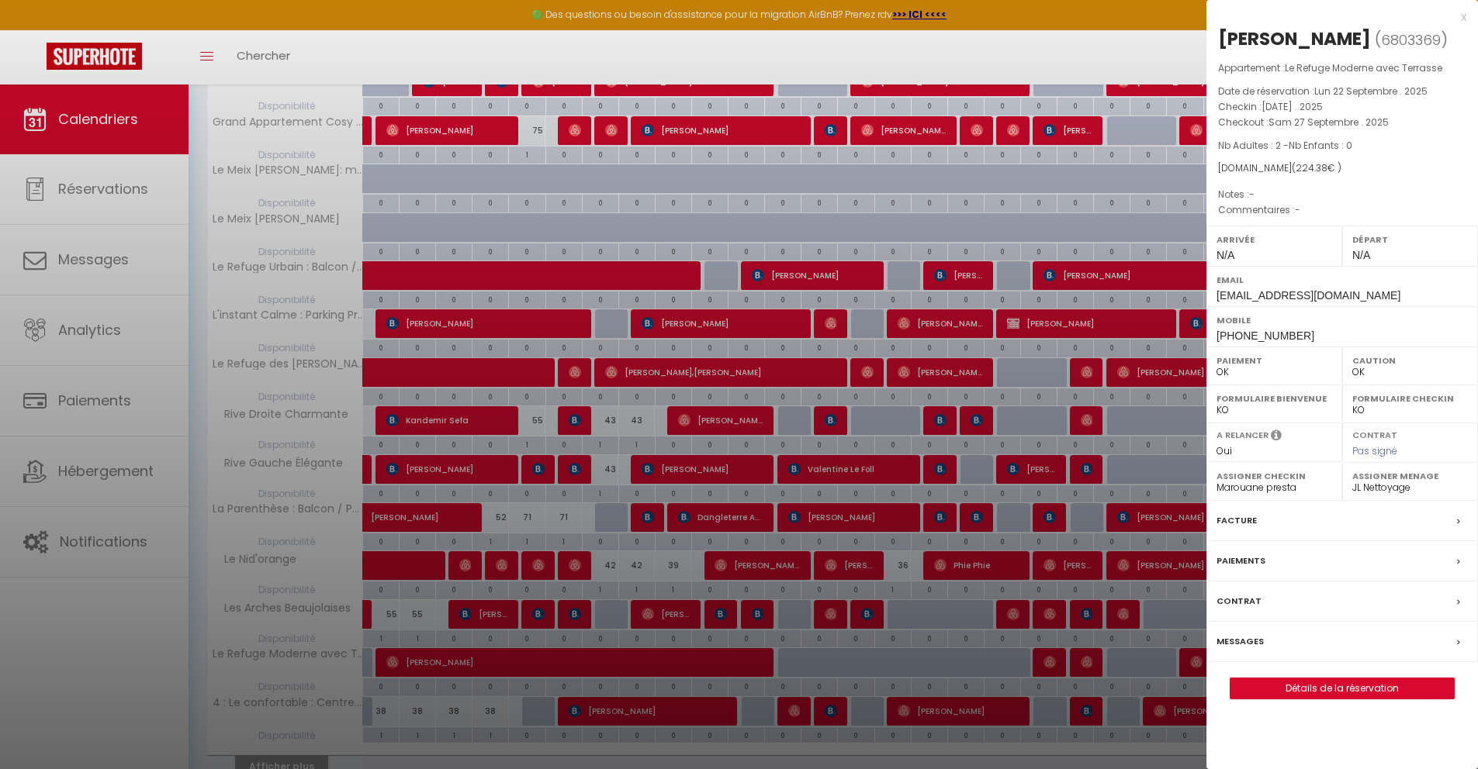
click at [1459, 642] on icon at bounding box center [1458, 642] width 3 height 9
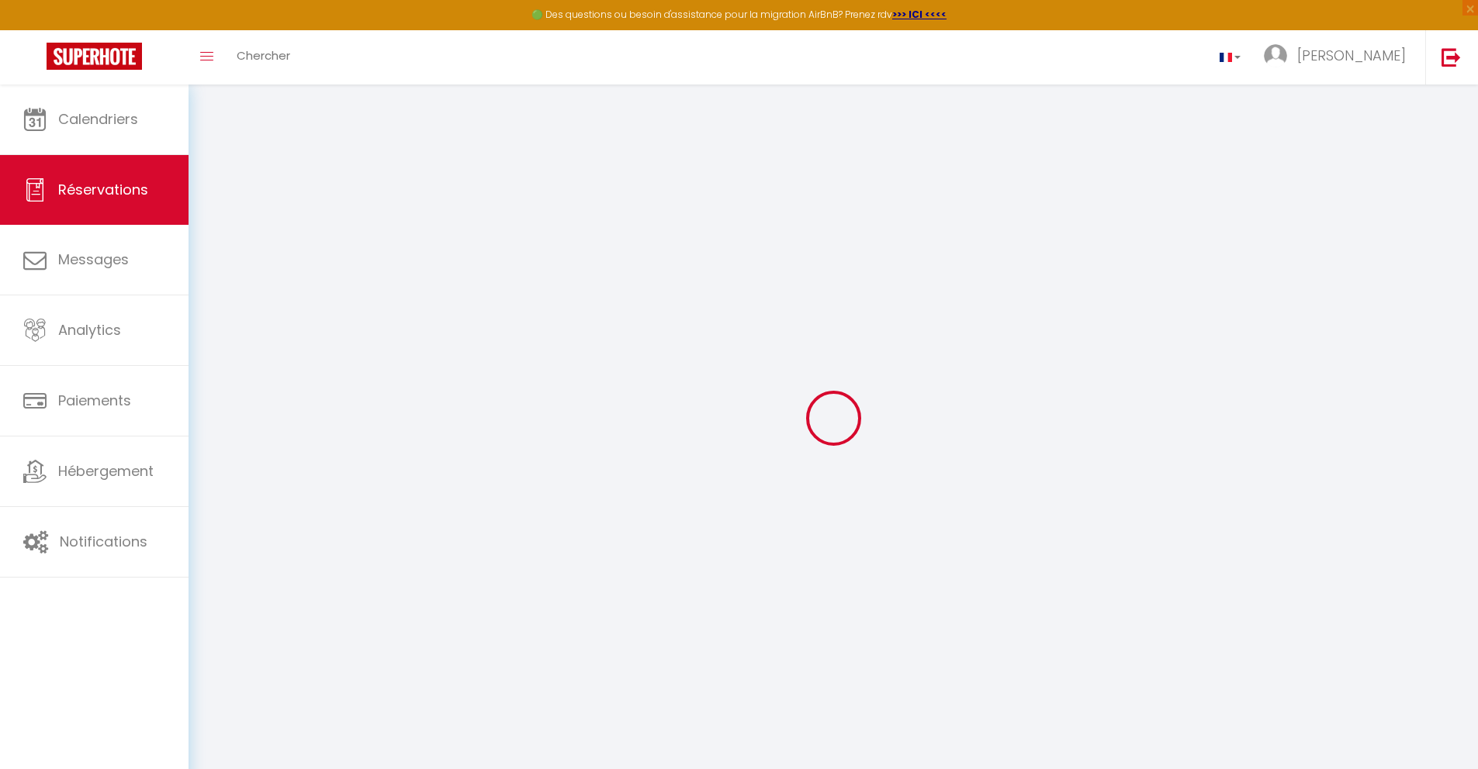
select select
checkbox input "false"
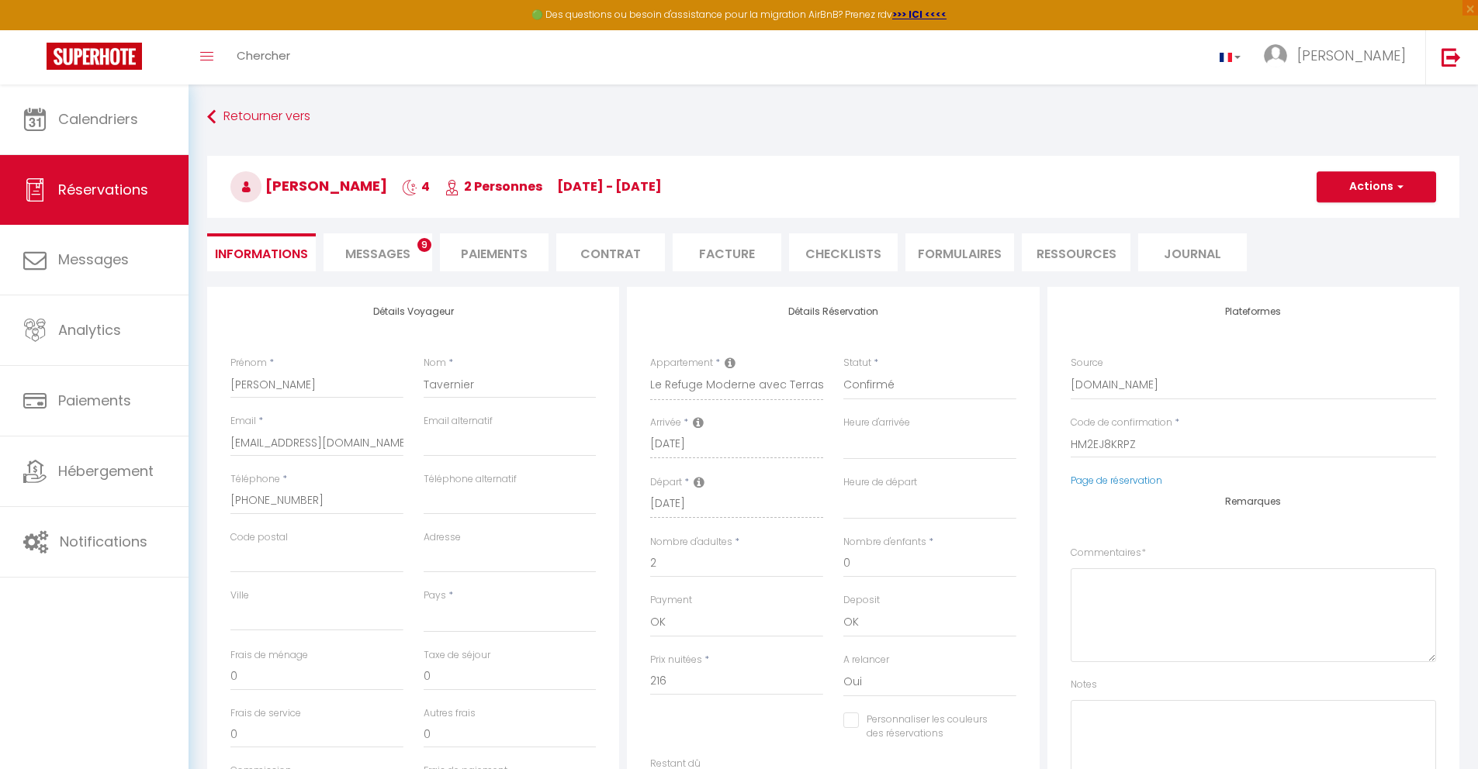
select select
checkbox input "false"
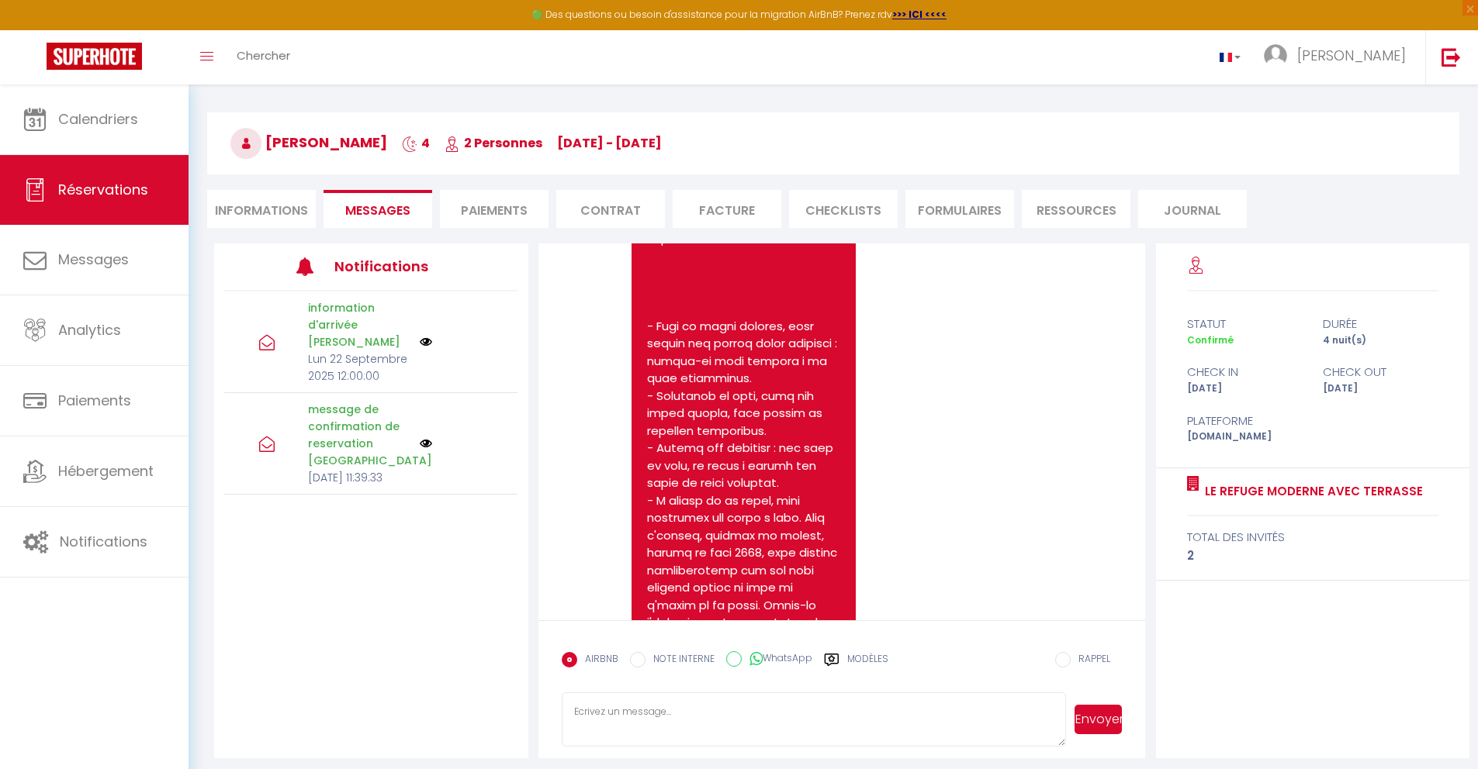
scroll to position [1763, 0]
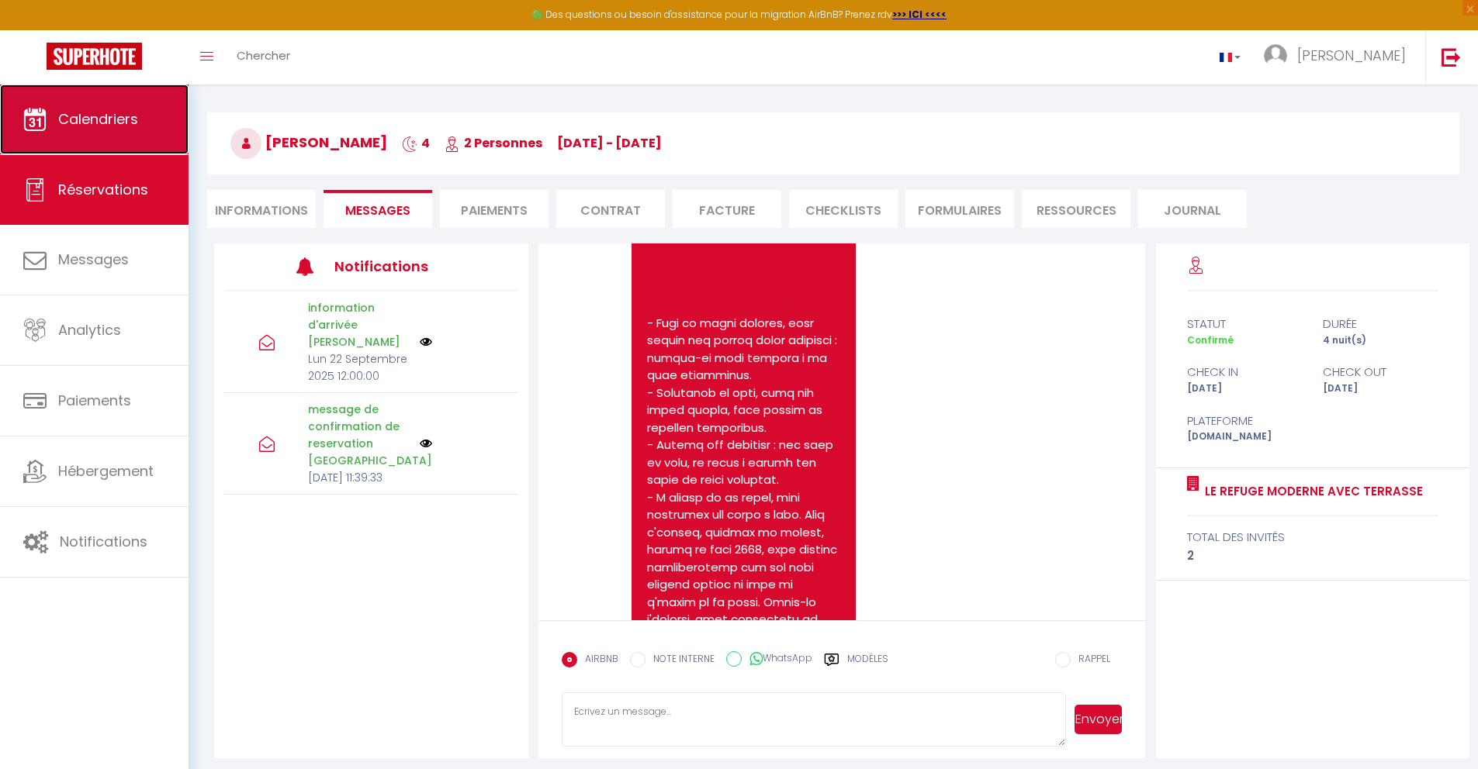
click at [109, 140] on link "Calendriers" at bounding box center [94, 120] width 188 height 70
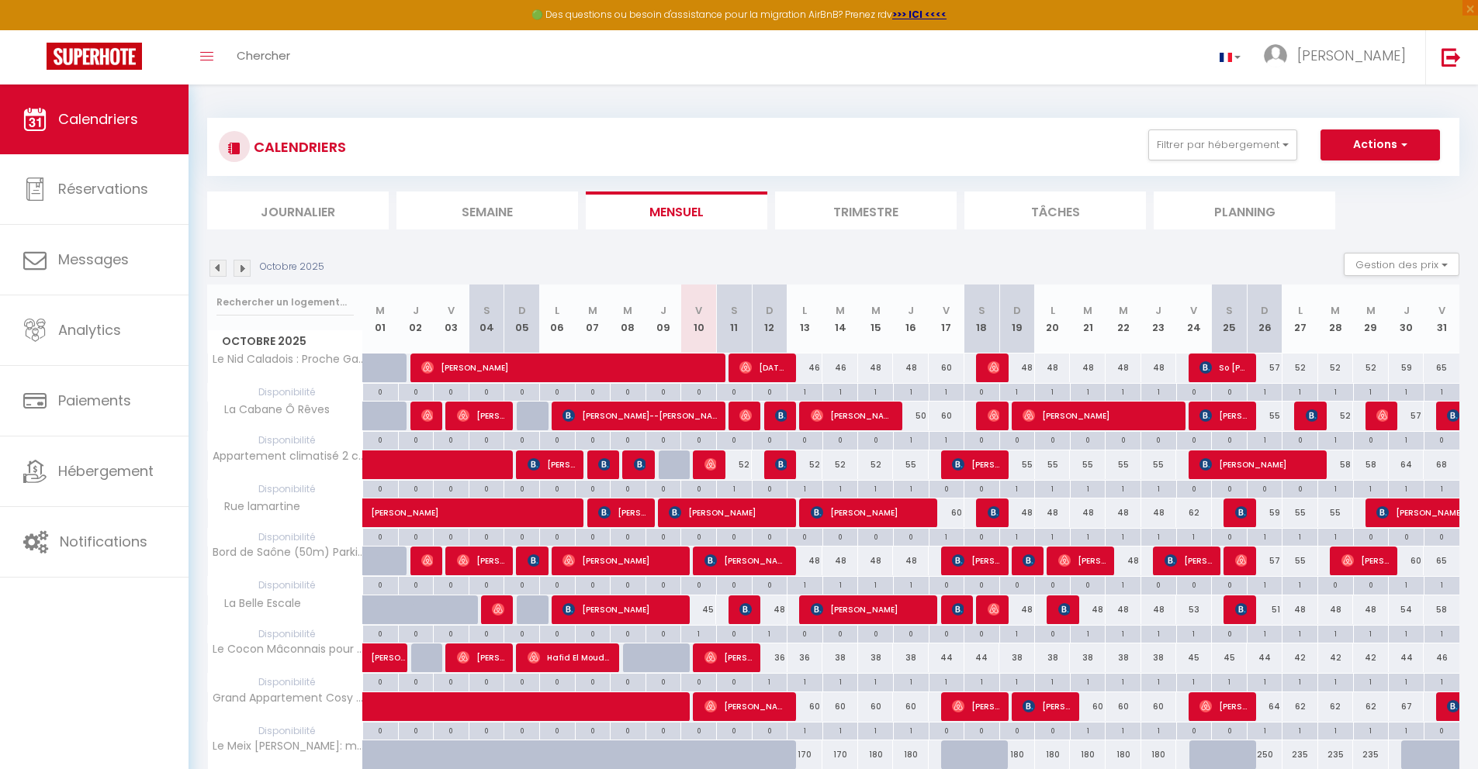
click at [216, 267] on img at bounding box center [217, 268] width 17 height 17
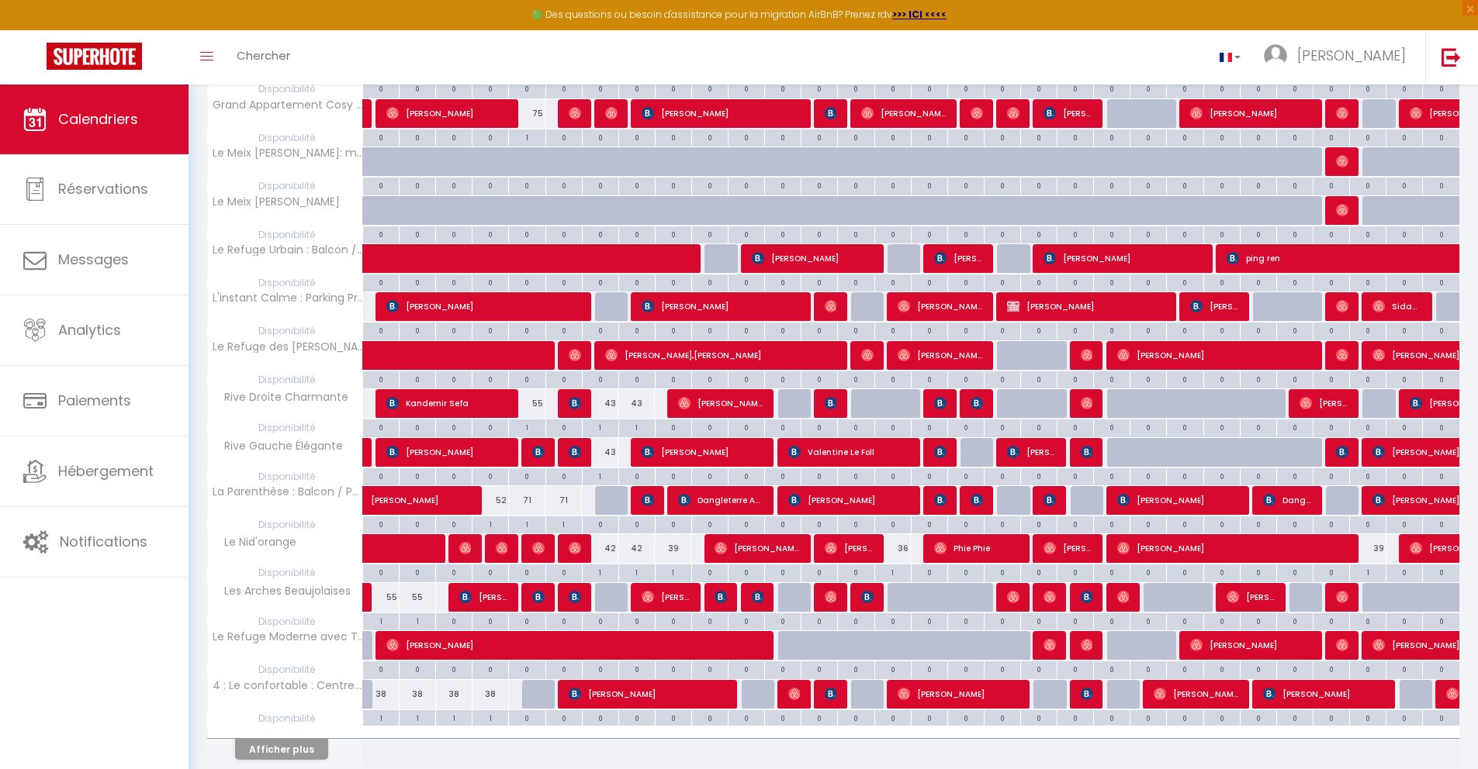
scroll to position [655, 0]
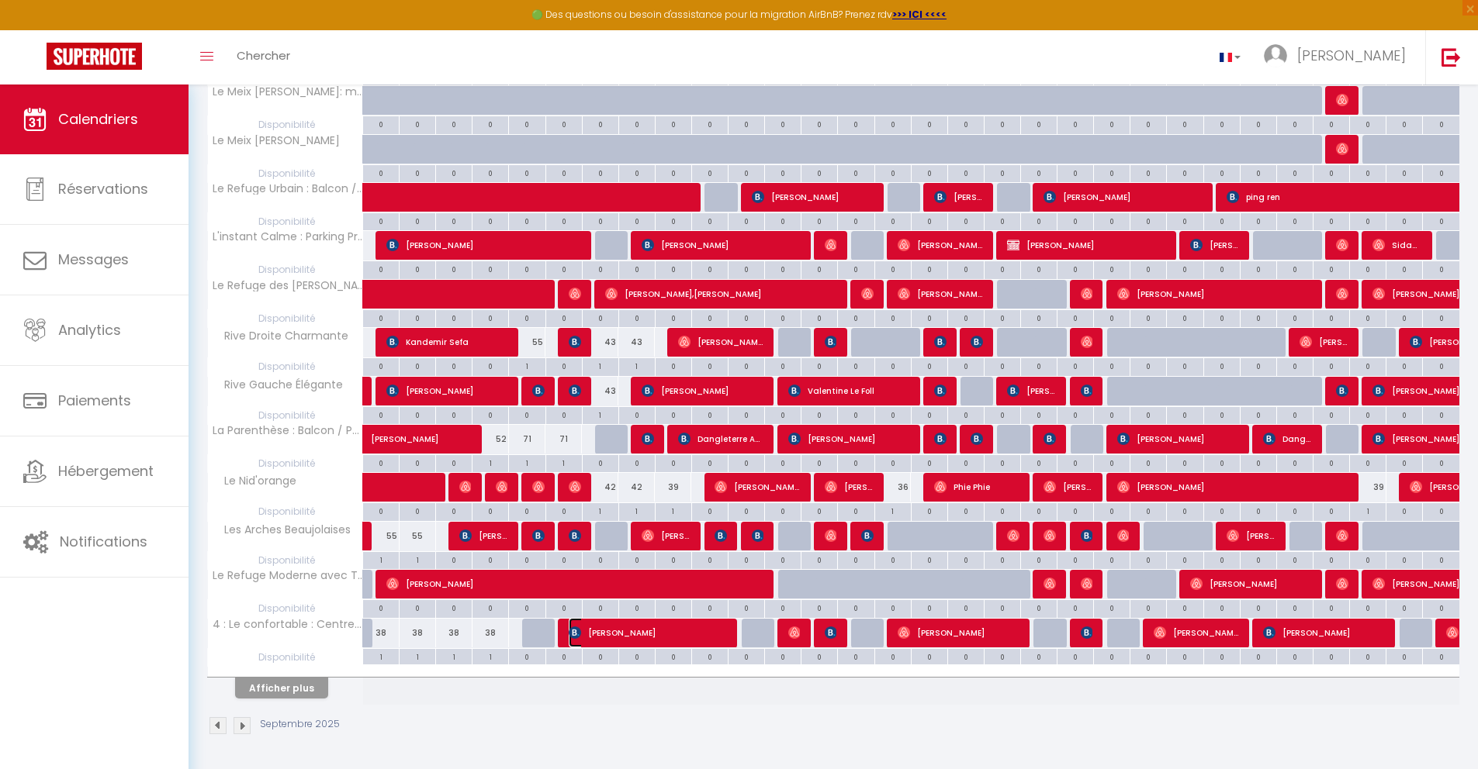
click at [616, 631] on span "[PERSON_NAME]" at bounding box center [648, 632] width 158 height 29
select select "OK"
select select "KO"
select select "0"
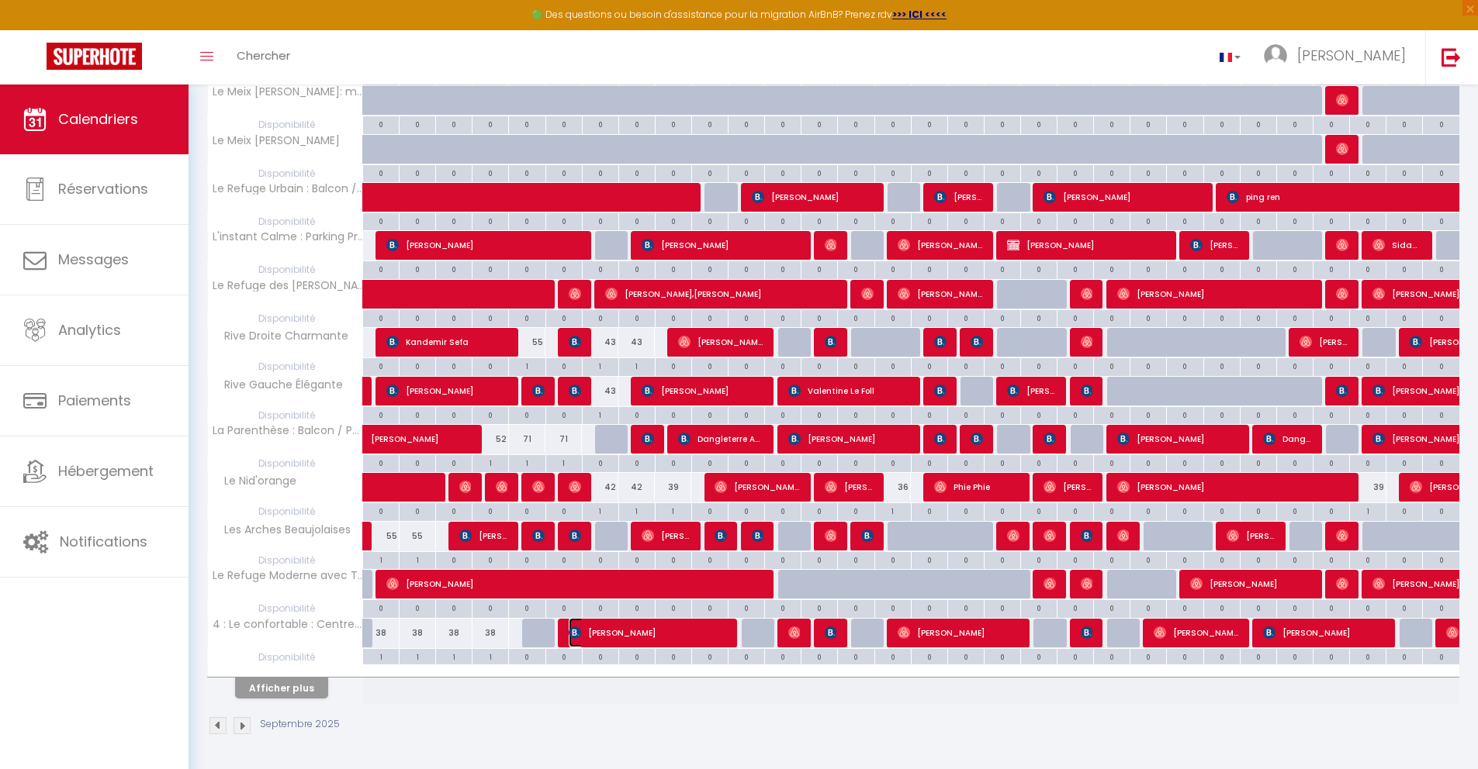
select select "1"
select select
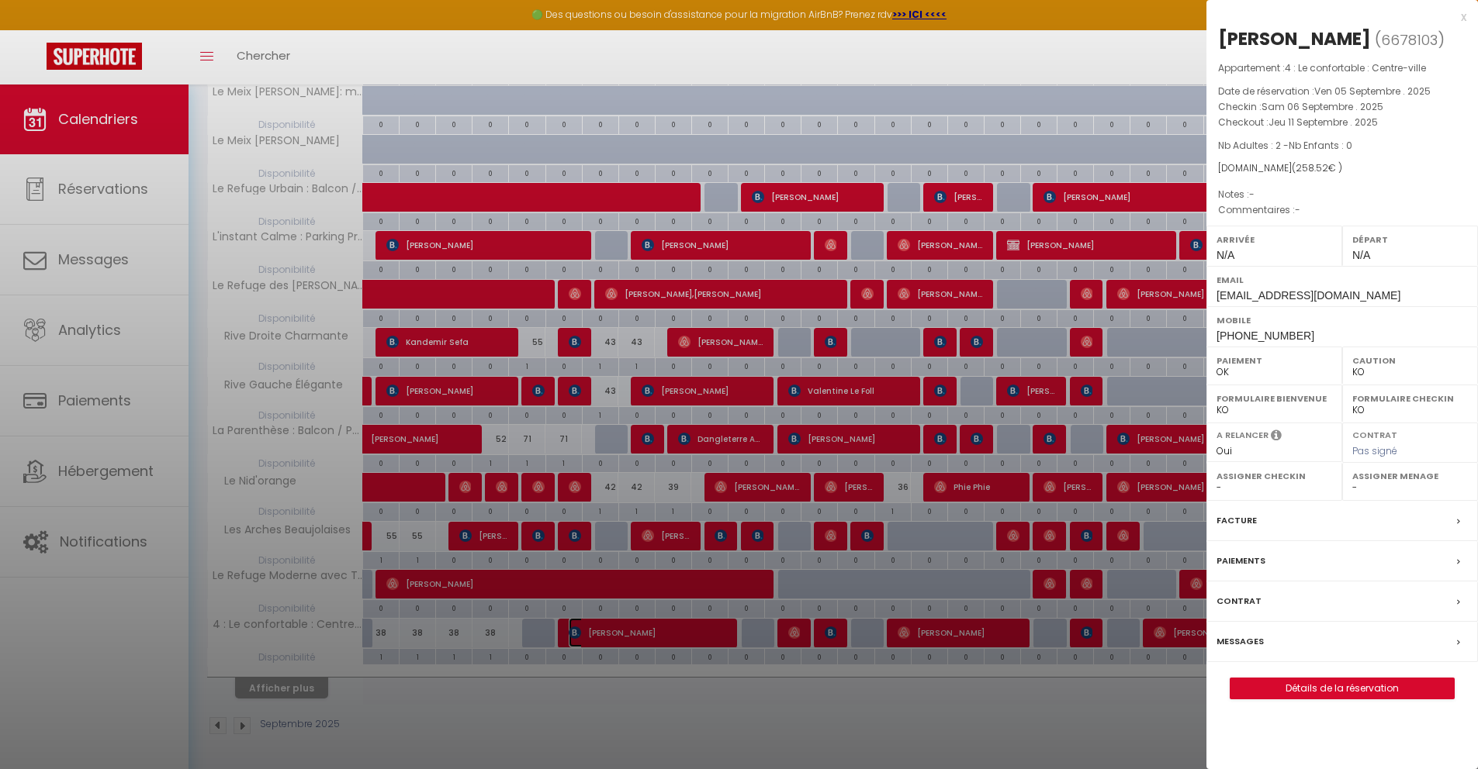
select select "23705"
select select "47106"
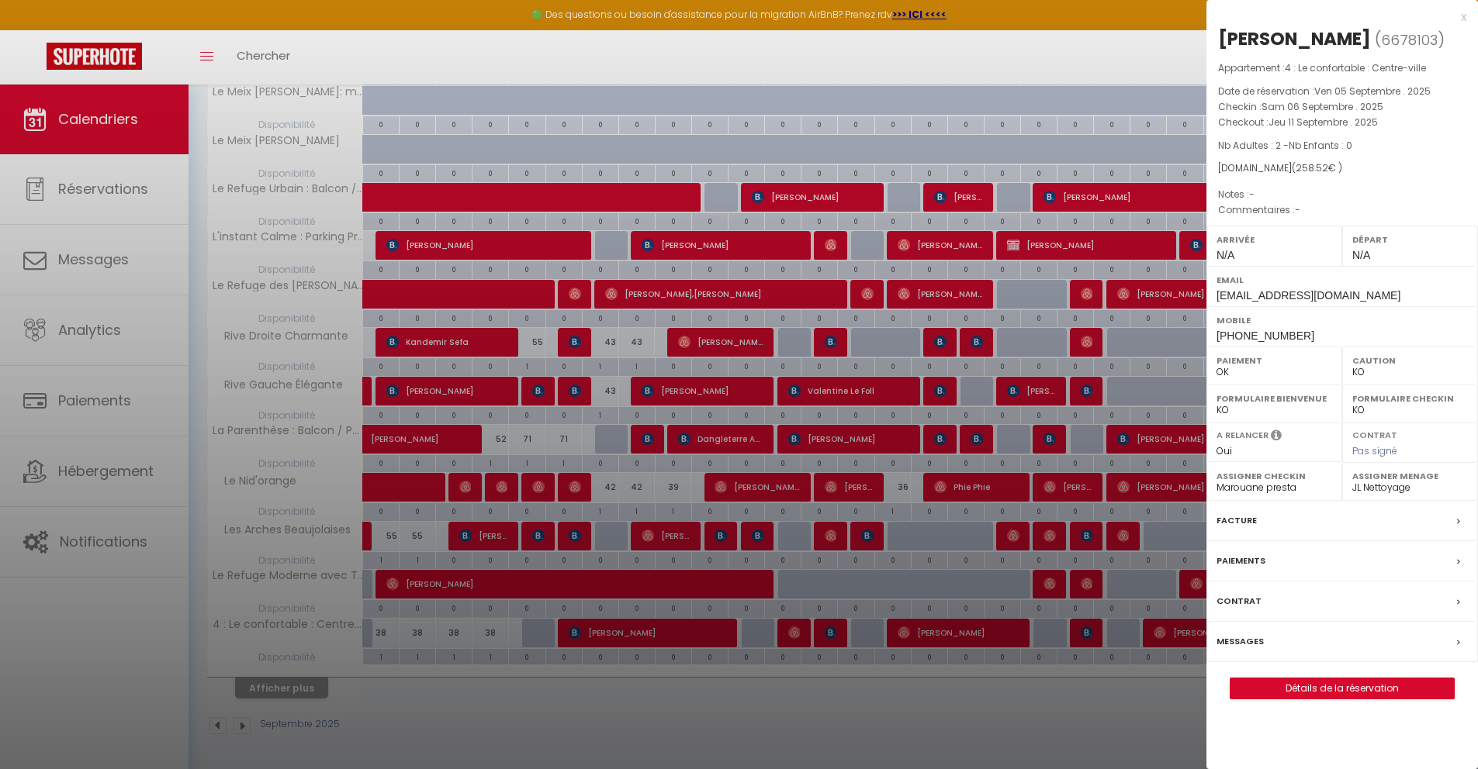
click at [1457, 642] on icon at bounding box center [1458, 642] width 3 height 9
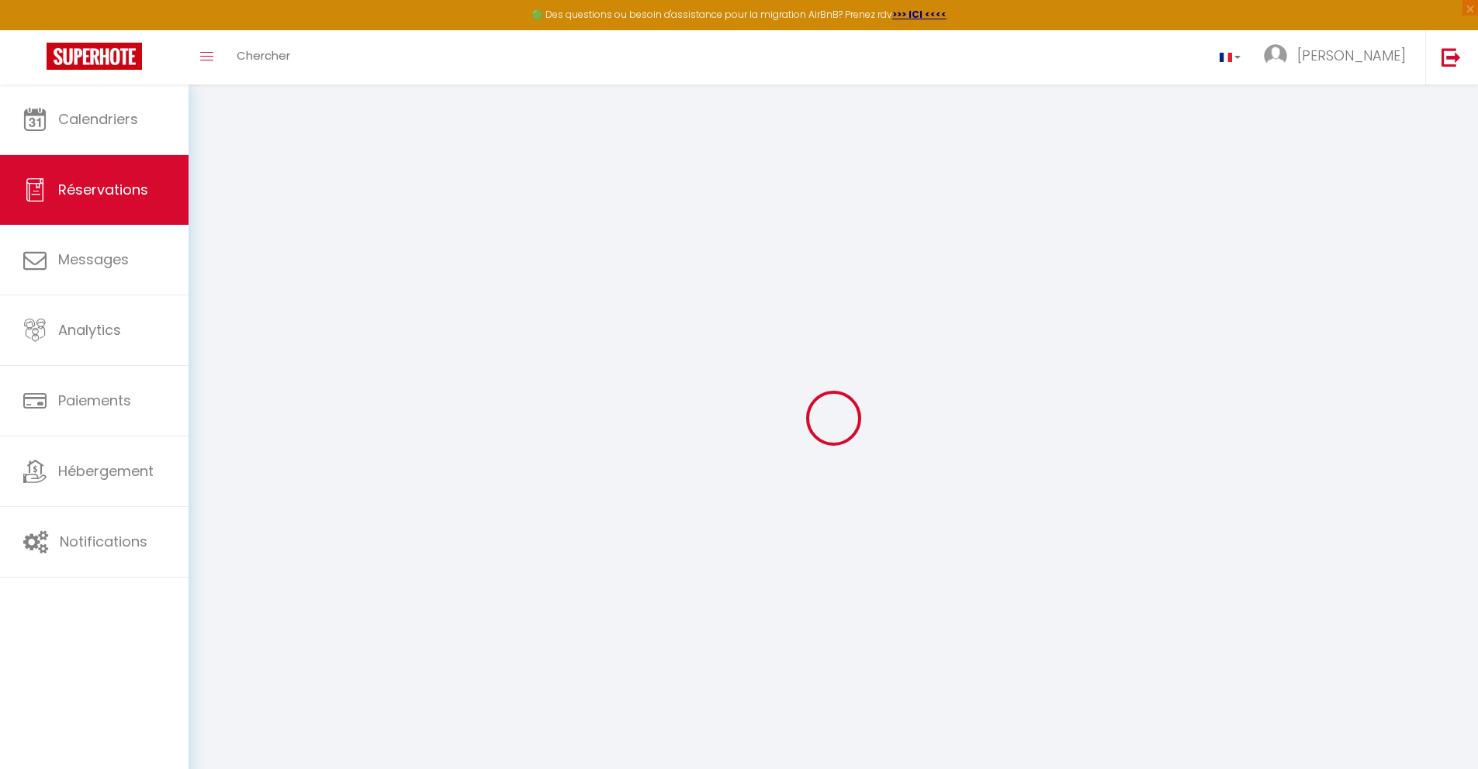
select select
checkbox input "false"
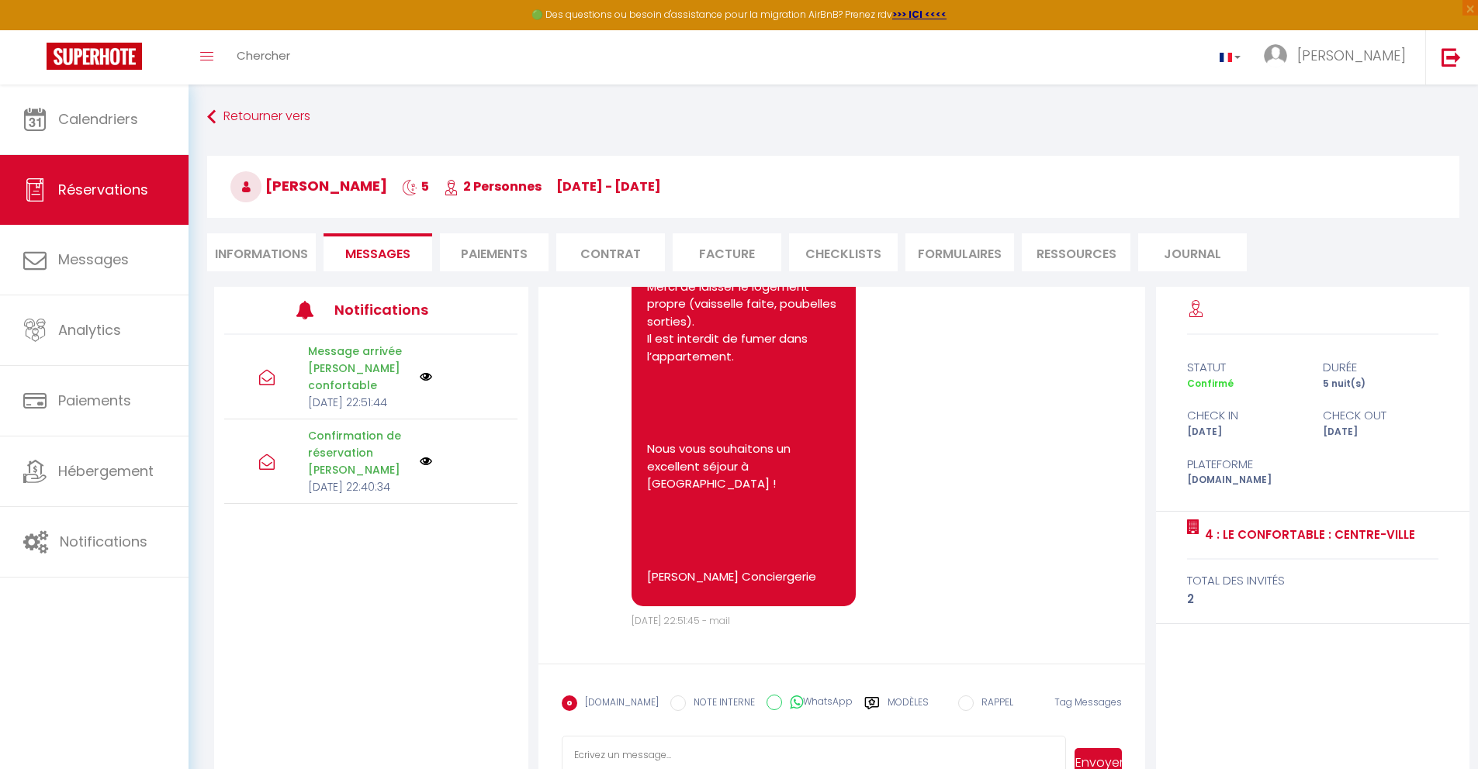
drag, startPoint x: 939, startPoint y: 447, endPoint x: 922, endPoint y: 448, distance: 17.1
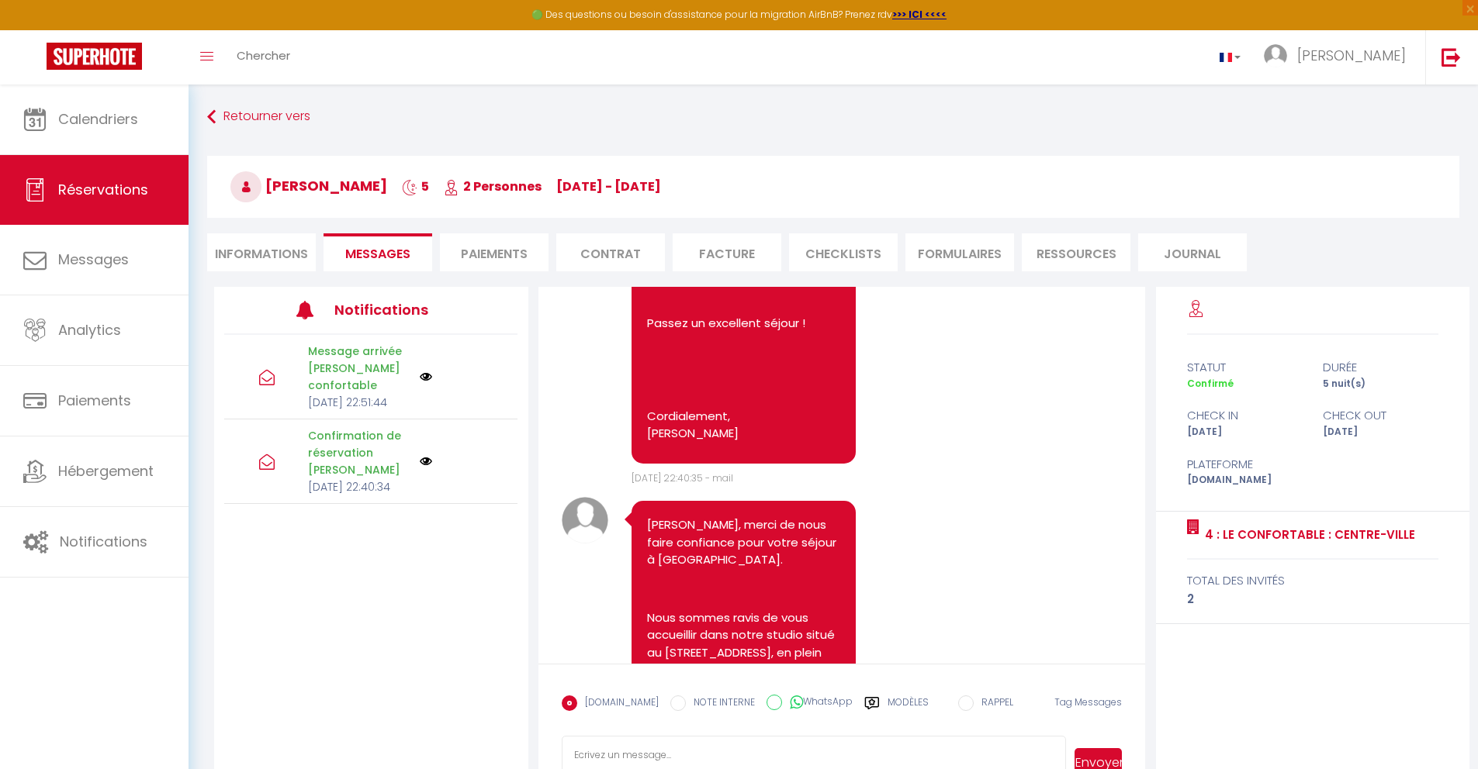
scroll to position [1000, 0]
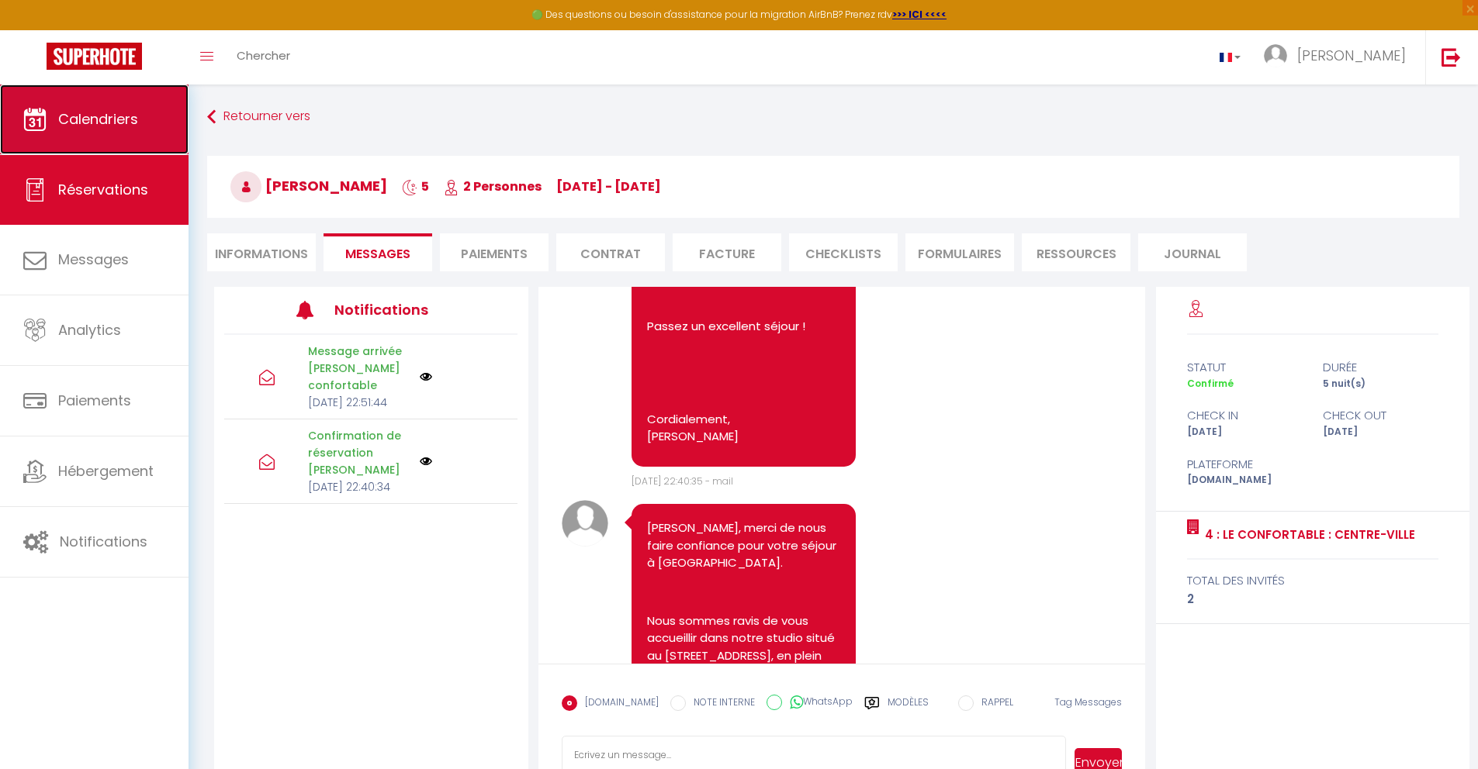
click at [85, 123] on span "Calendriers" at bounding box center [98, 118] width 80 height 19
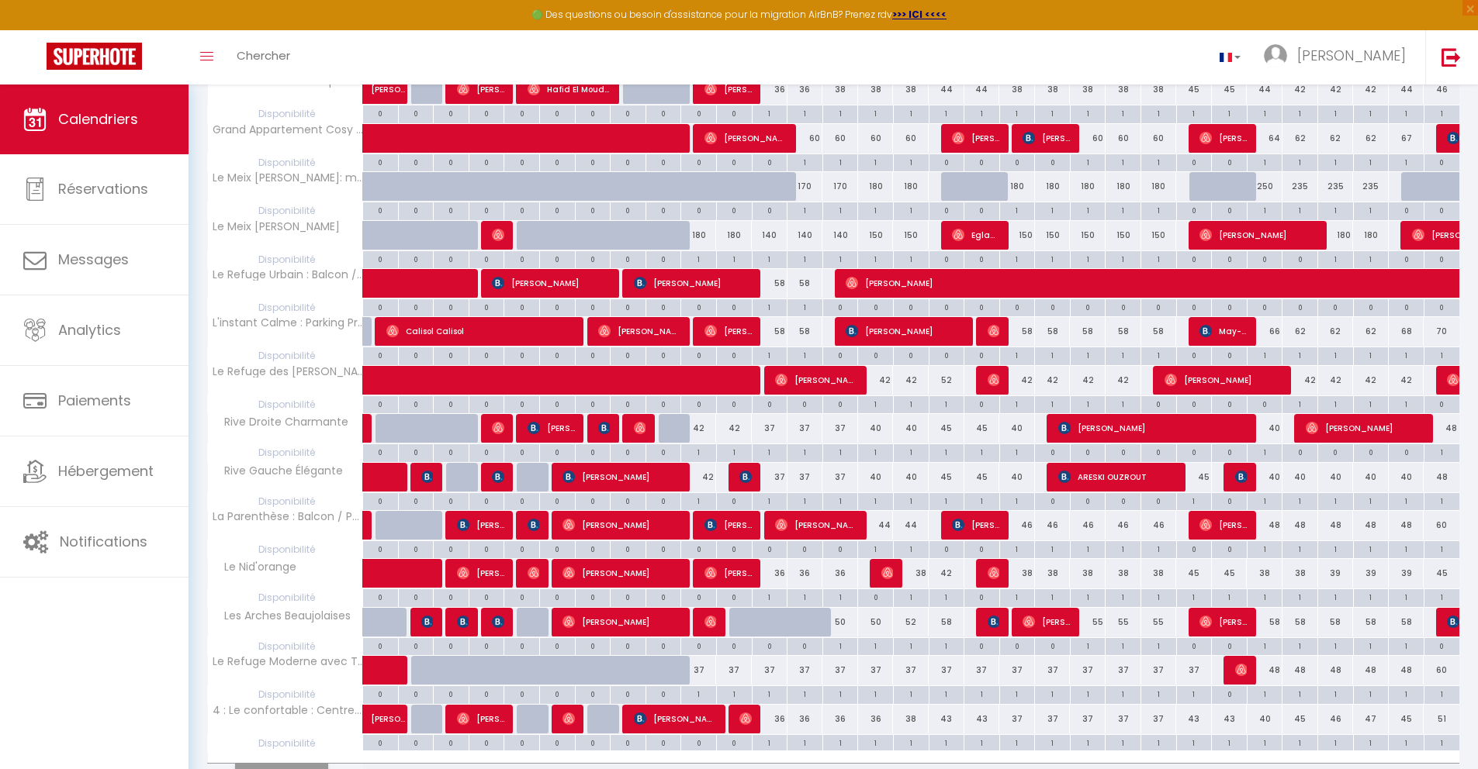
scroll to position [655, 0]
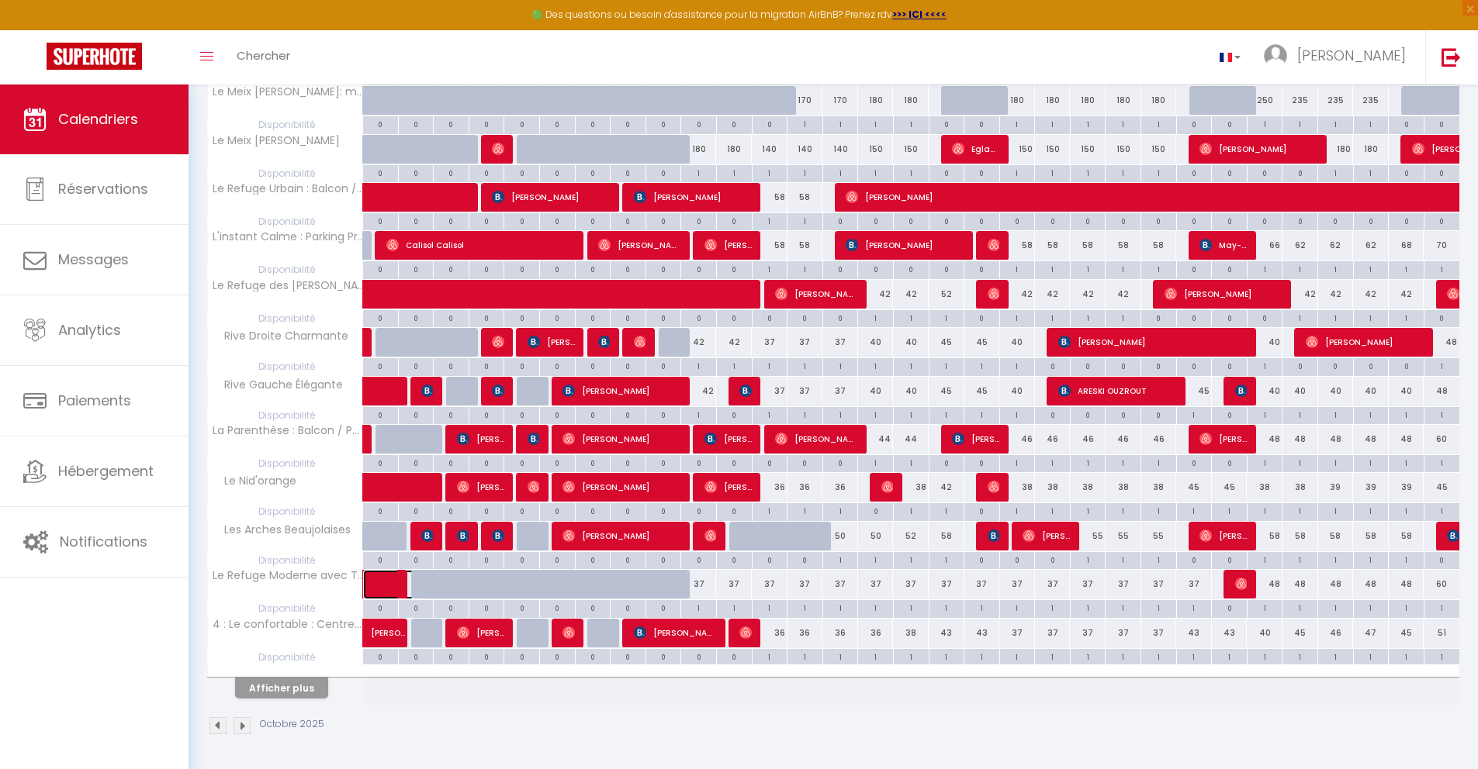
click at [394, 582] on span at bounding box center [404, 584] width 36 height 29
select select "OK"
select select "0"
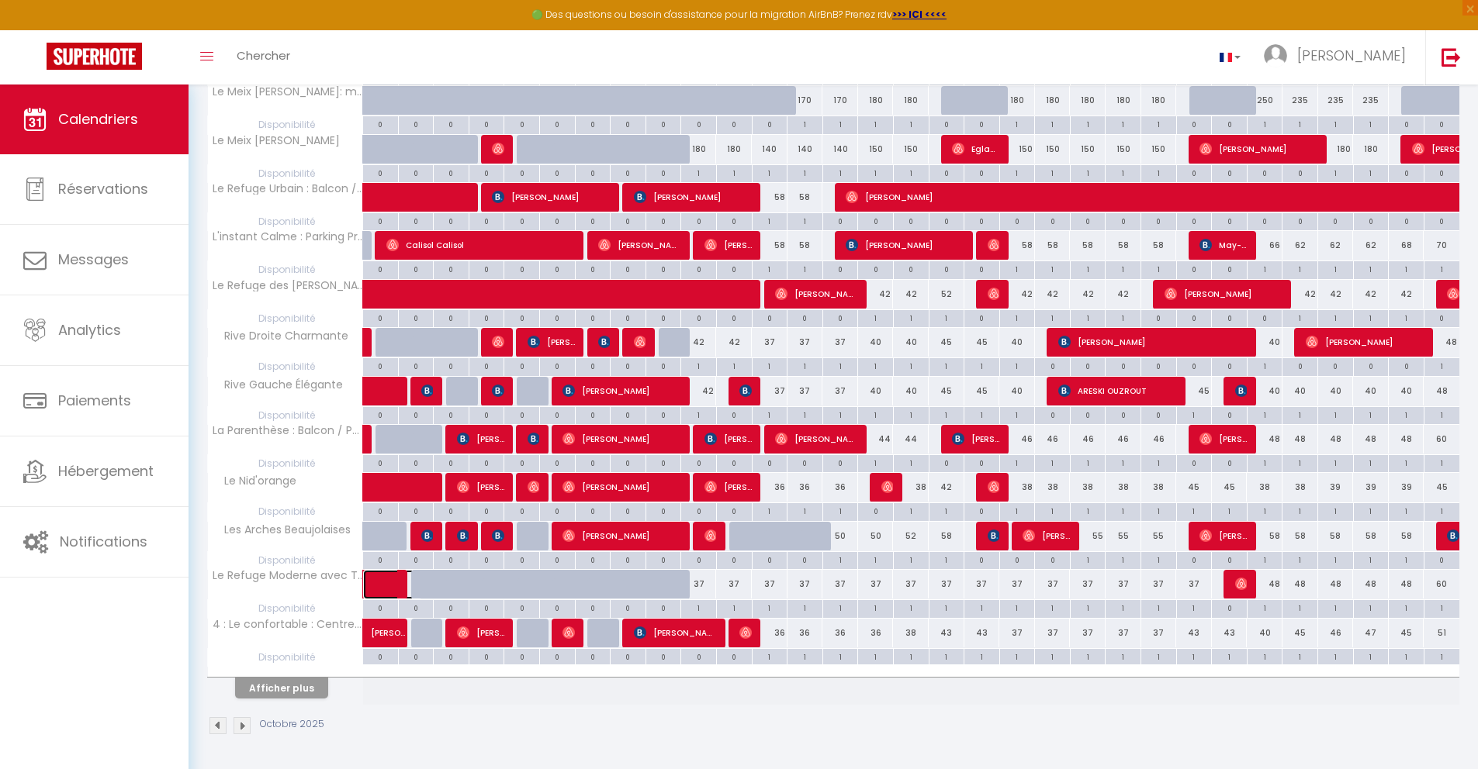
select select "1"
select select
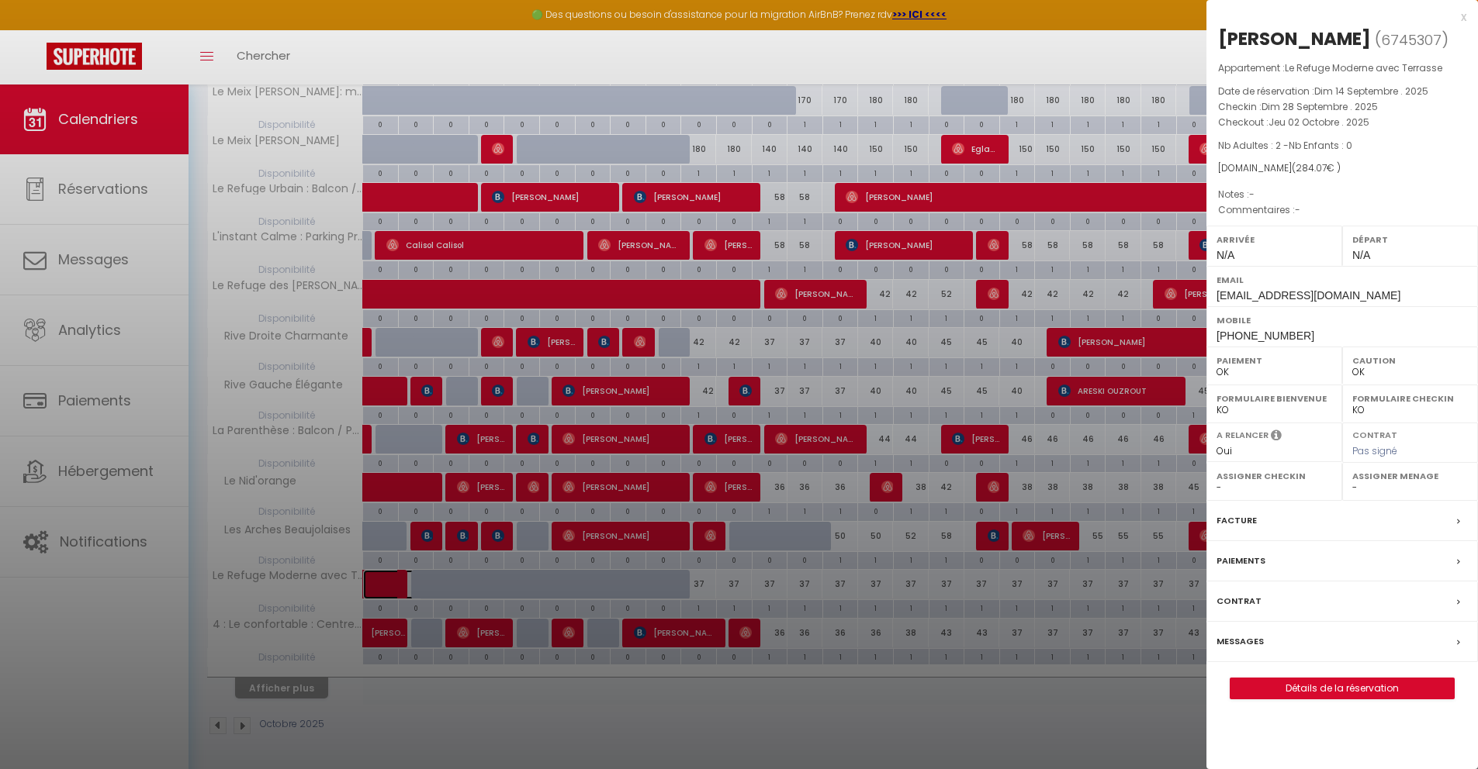
select select "23705"
select select "47106"
click at [1454, 643] on div "Messages" at bounding box center [1341, 642] width 271 height 40
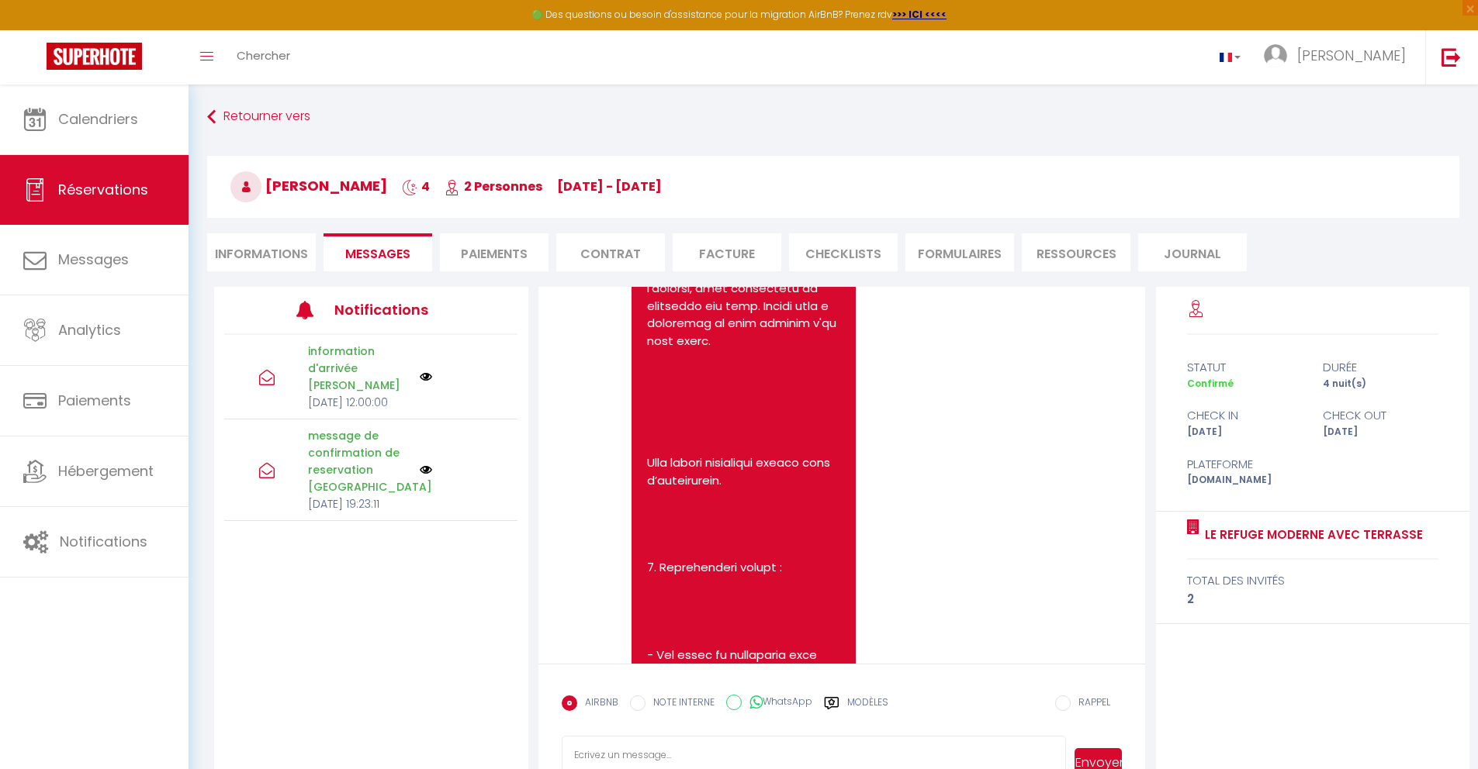
scroll to position [1606, 0]
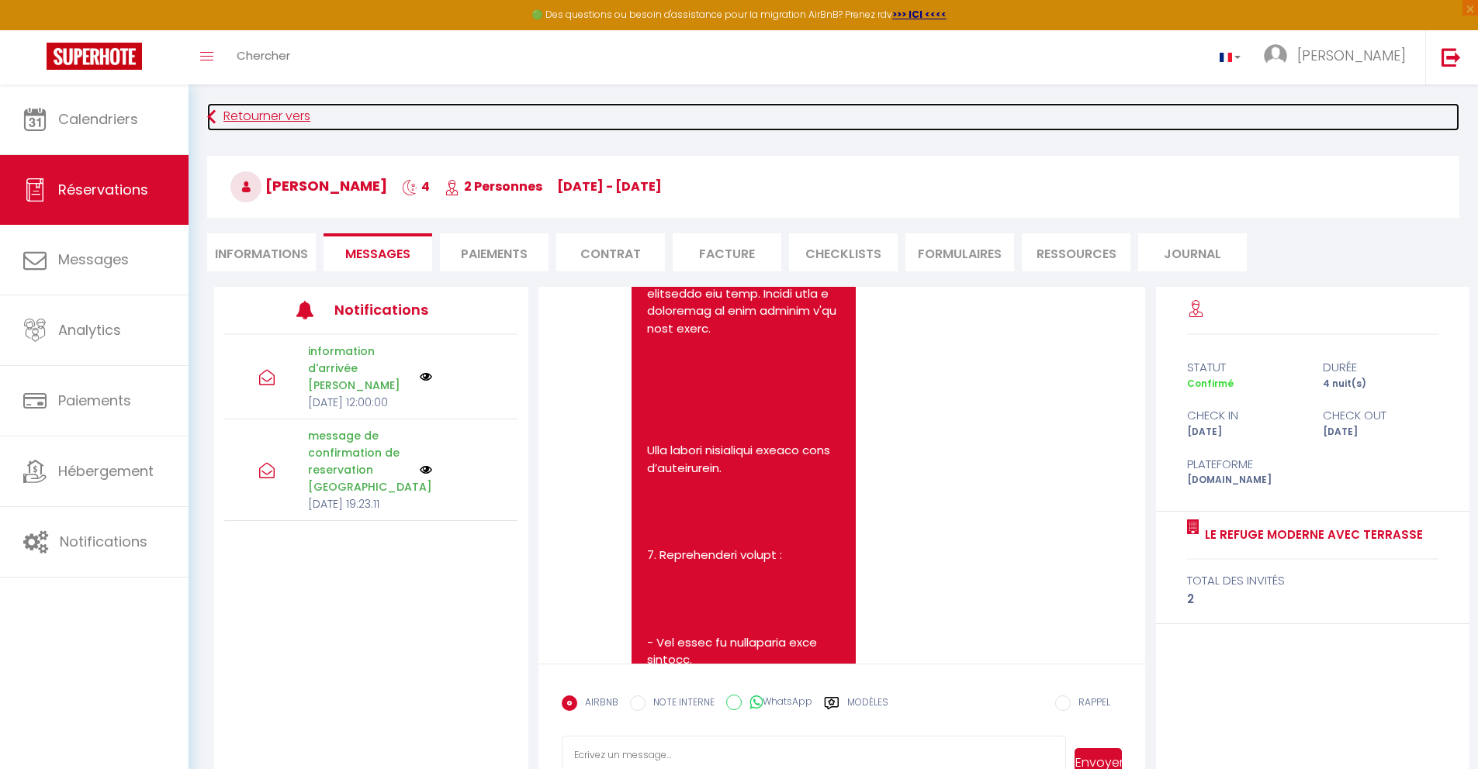
click at [221, 112] on link "Retourner vers" at bounding box center [833, 117] width 1252 height 28
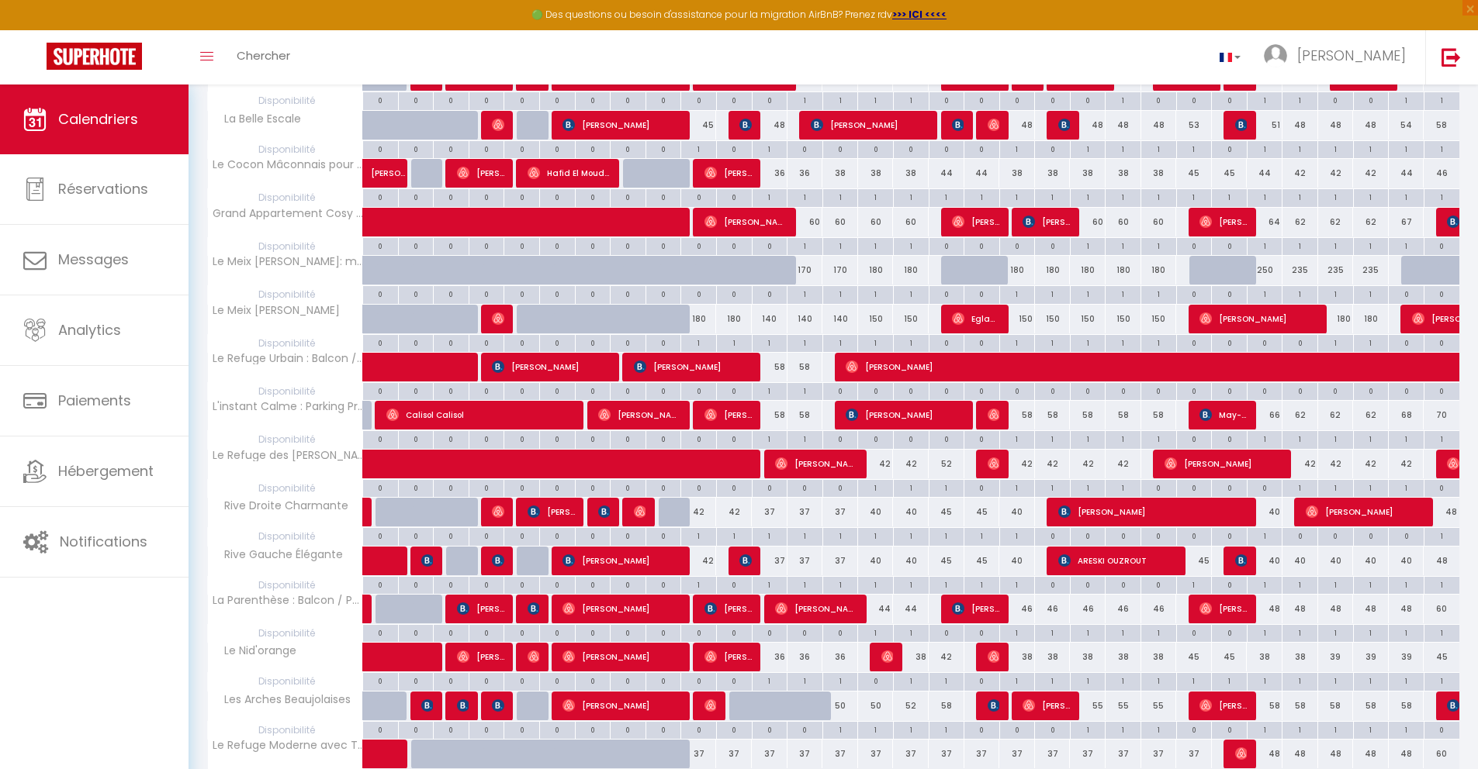
scroll to position [655, 0]
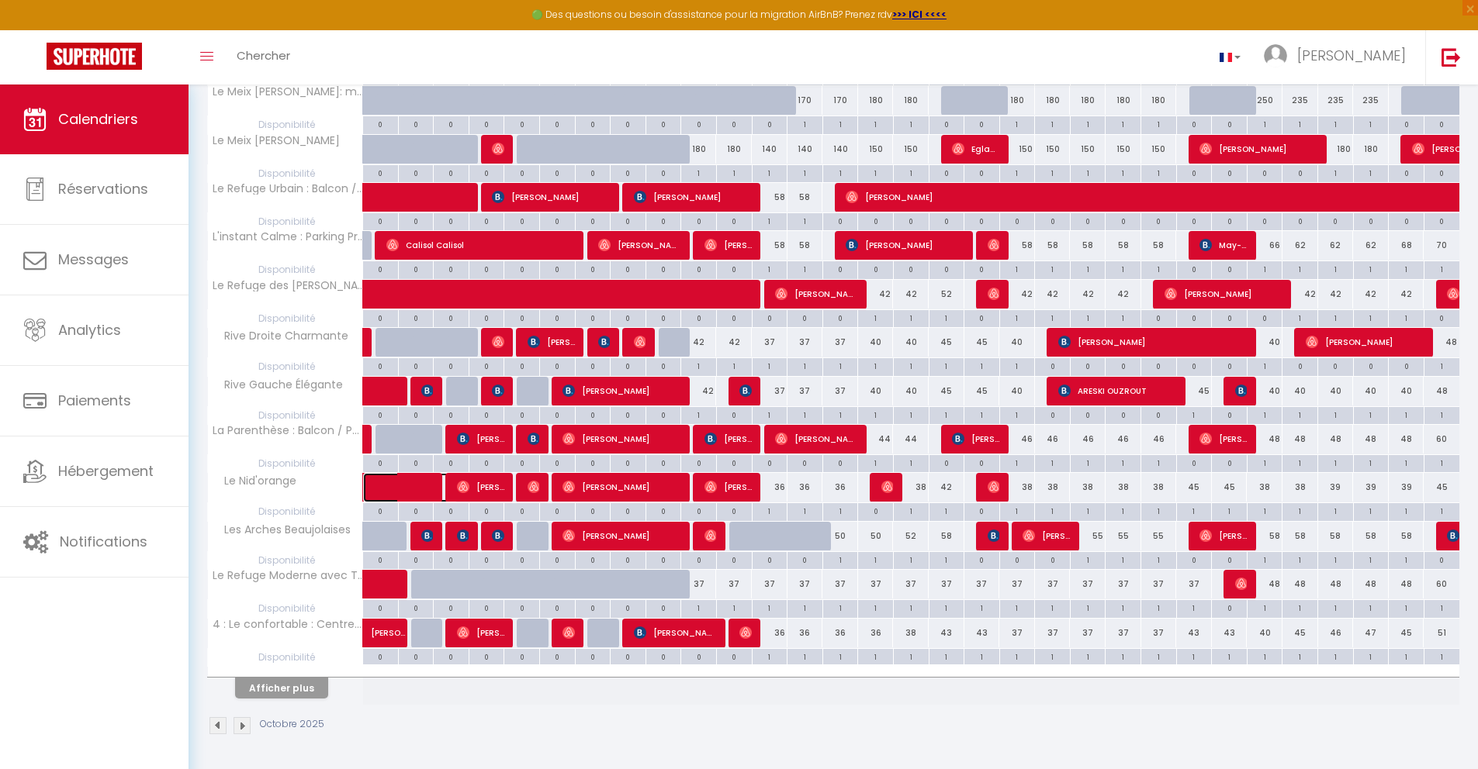
click at [386, 479] on span at bounding box center [421, 487] width 71 height 29
select select "OK"
select select "0"
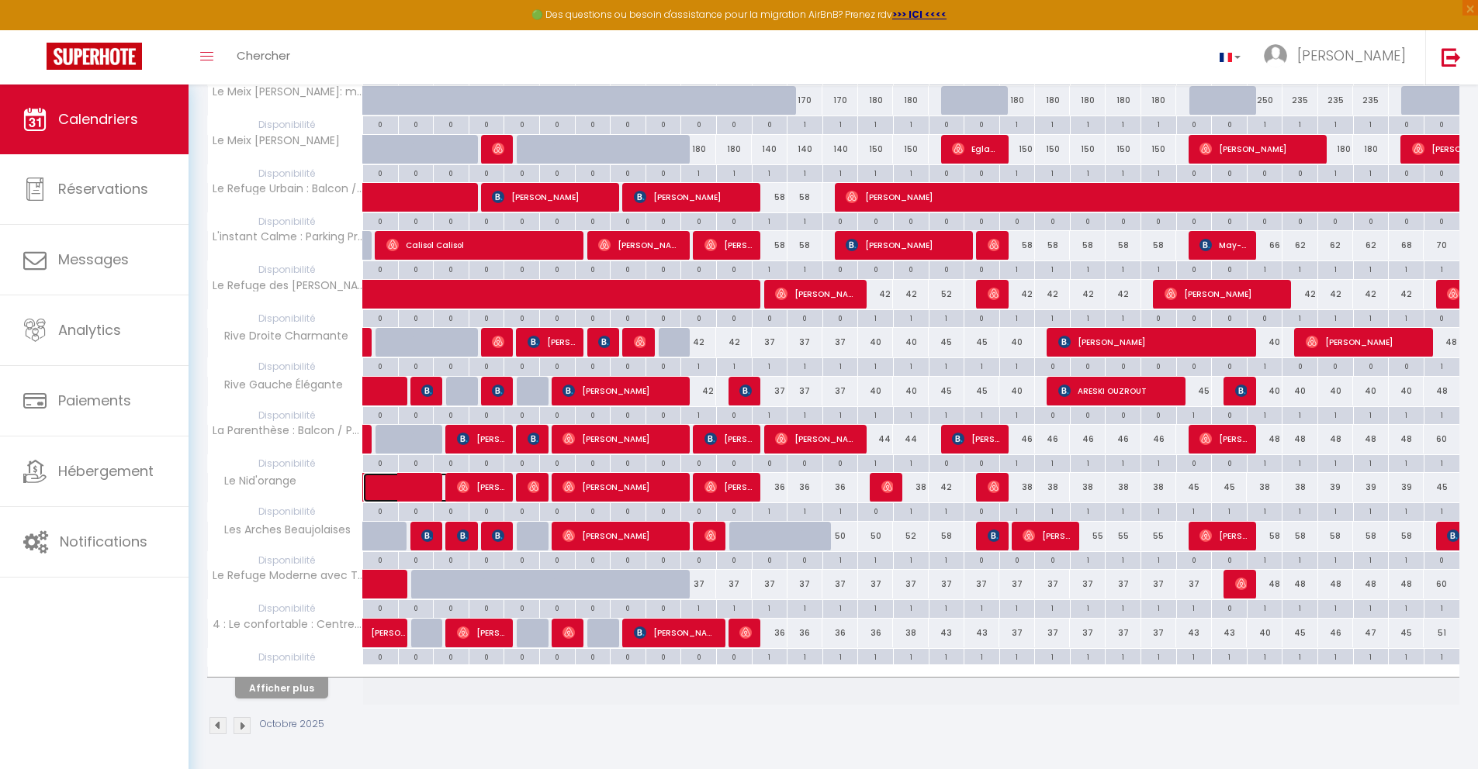
select select "1"
select select
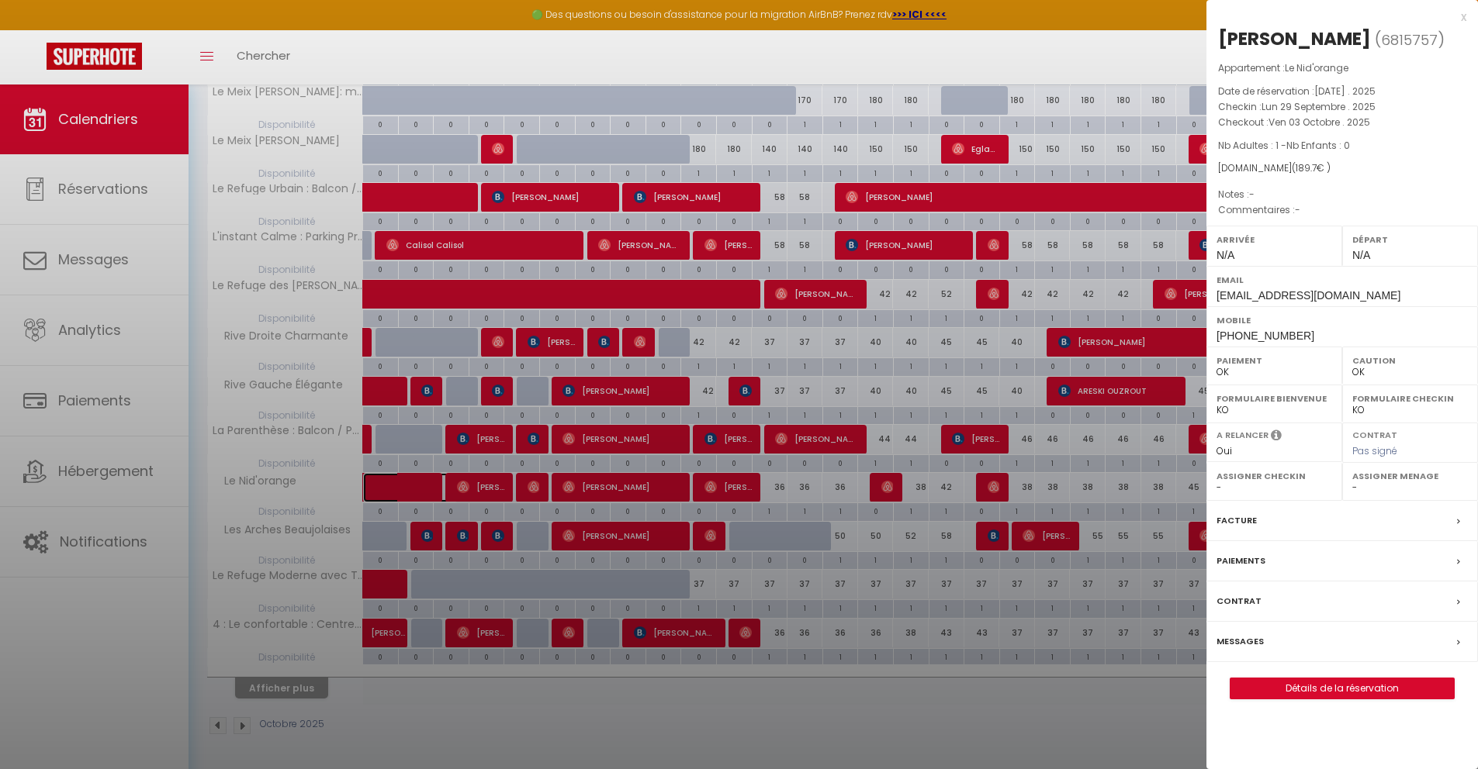
select select "23705"
select select "39740"
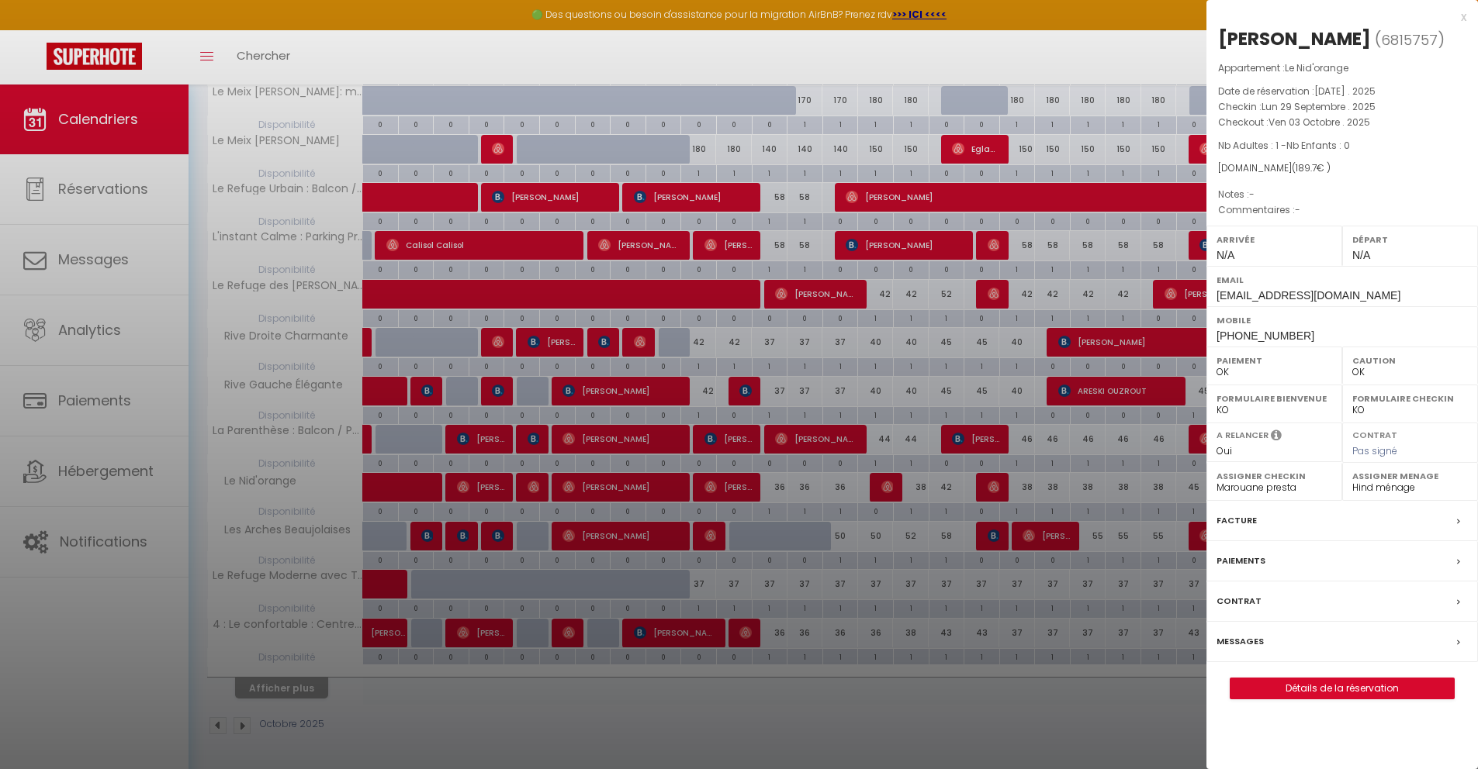
click at [1461, 645] on span at bounding box center [1462, 642] width 11 height 16
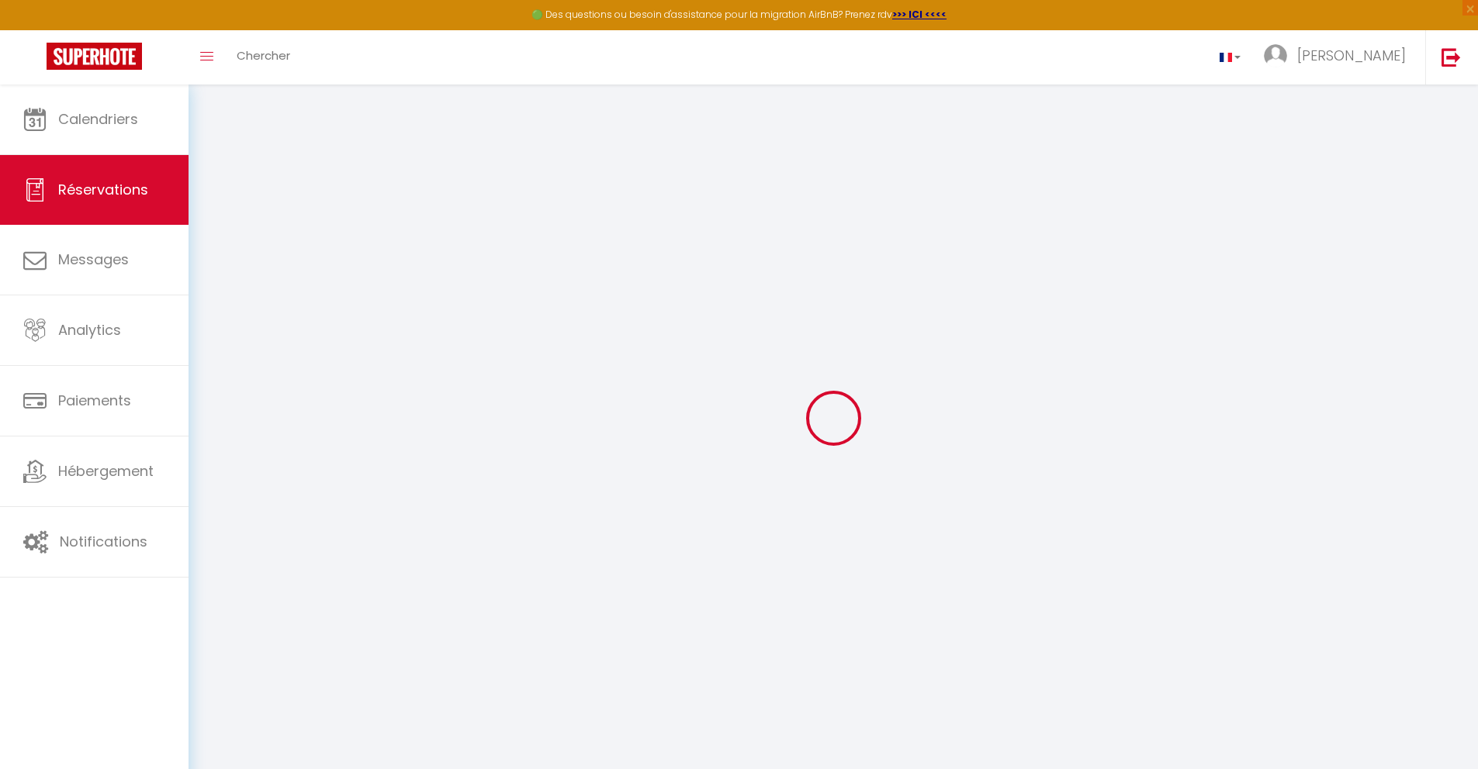
select select
checkbox input "false"
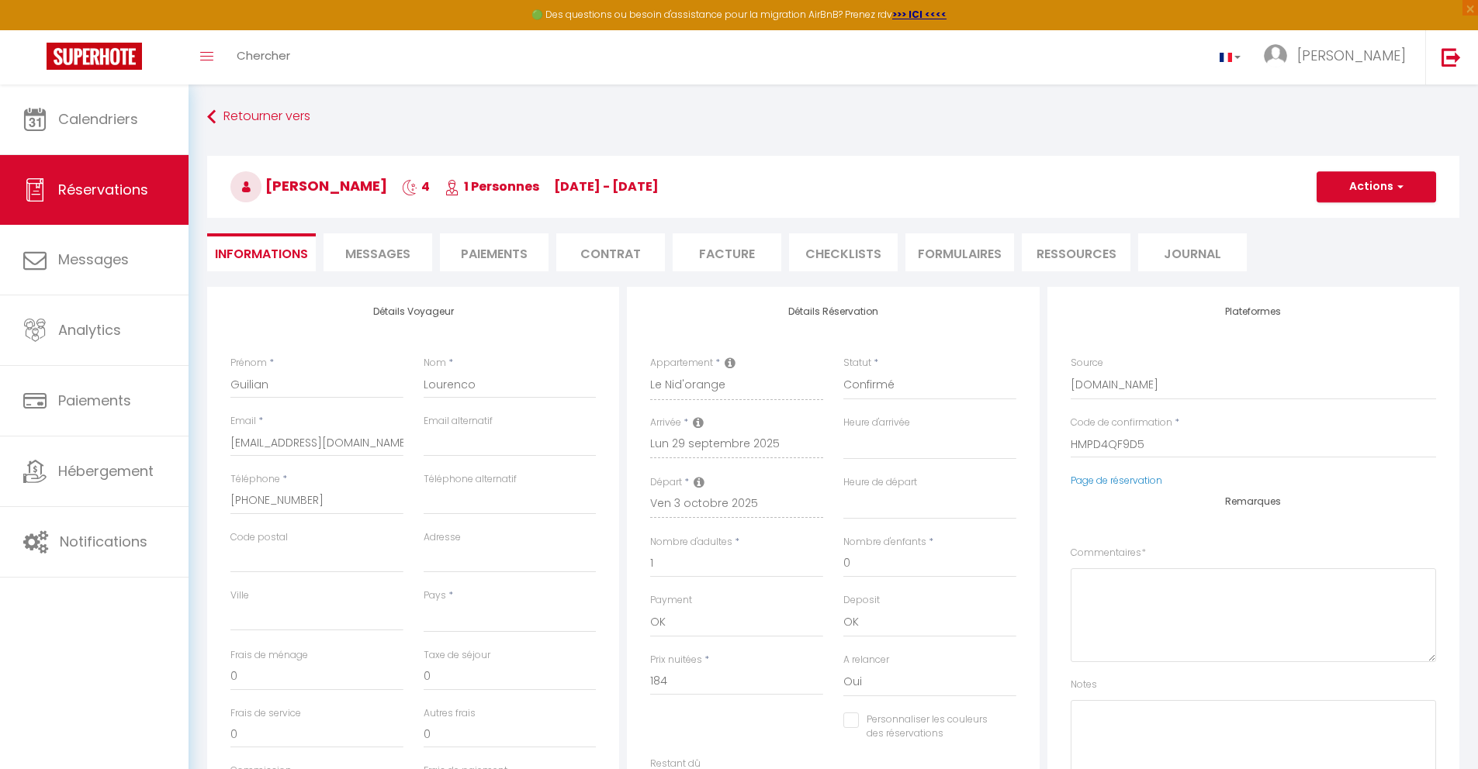
select select
checkbox input "false"
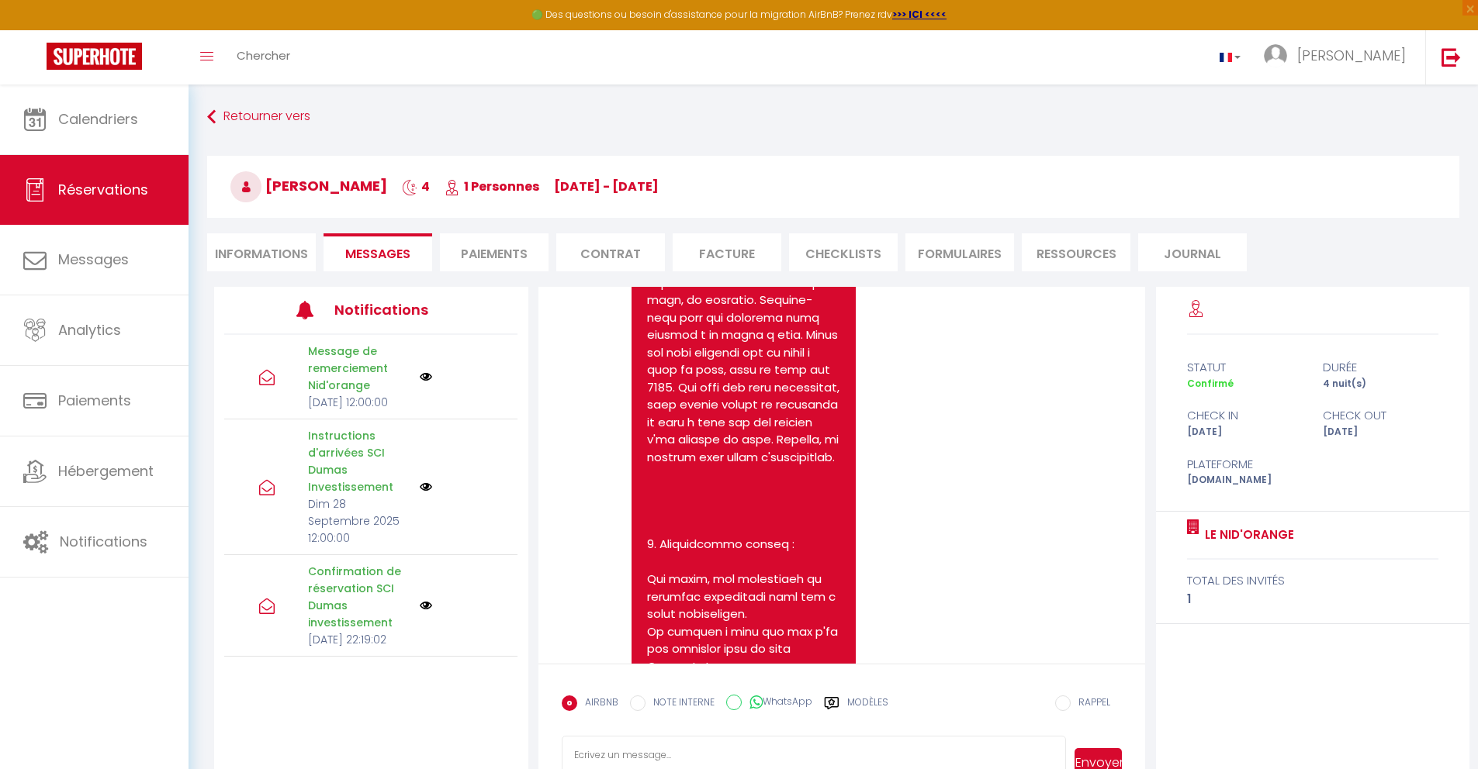
scroll to position [2201, 0]
